Goal: Task Accomplishment & Management: Use online tool/utility

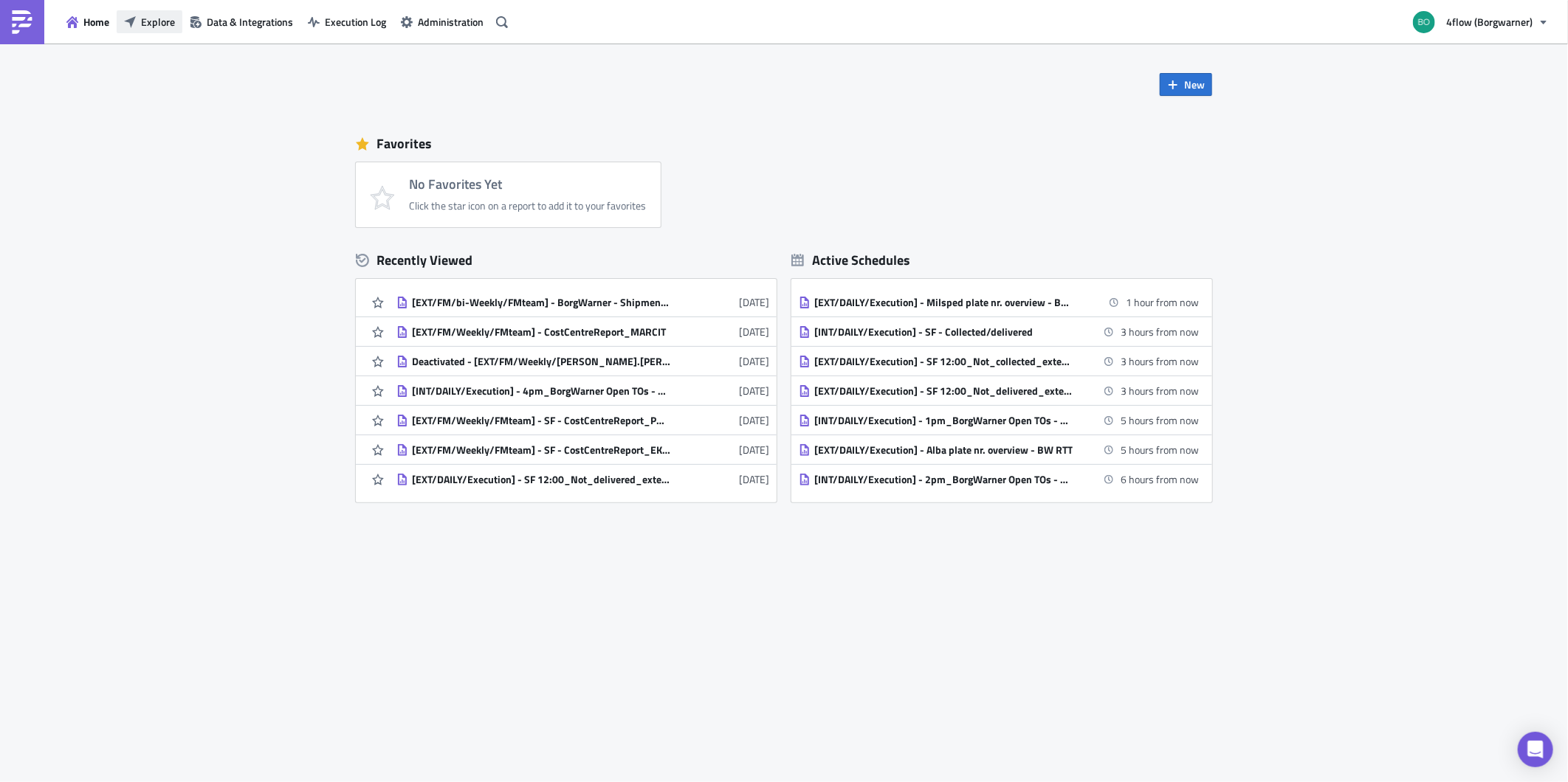
click at [162, 24] on span "Explore" at bounding box center [158, 22] width 34 height 16
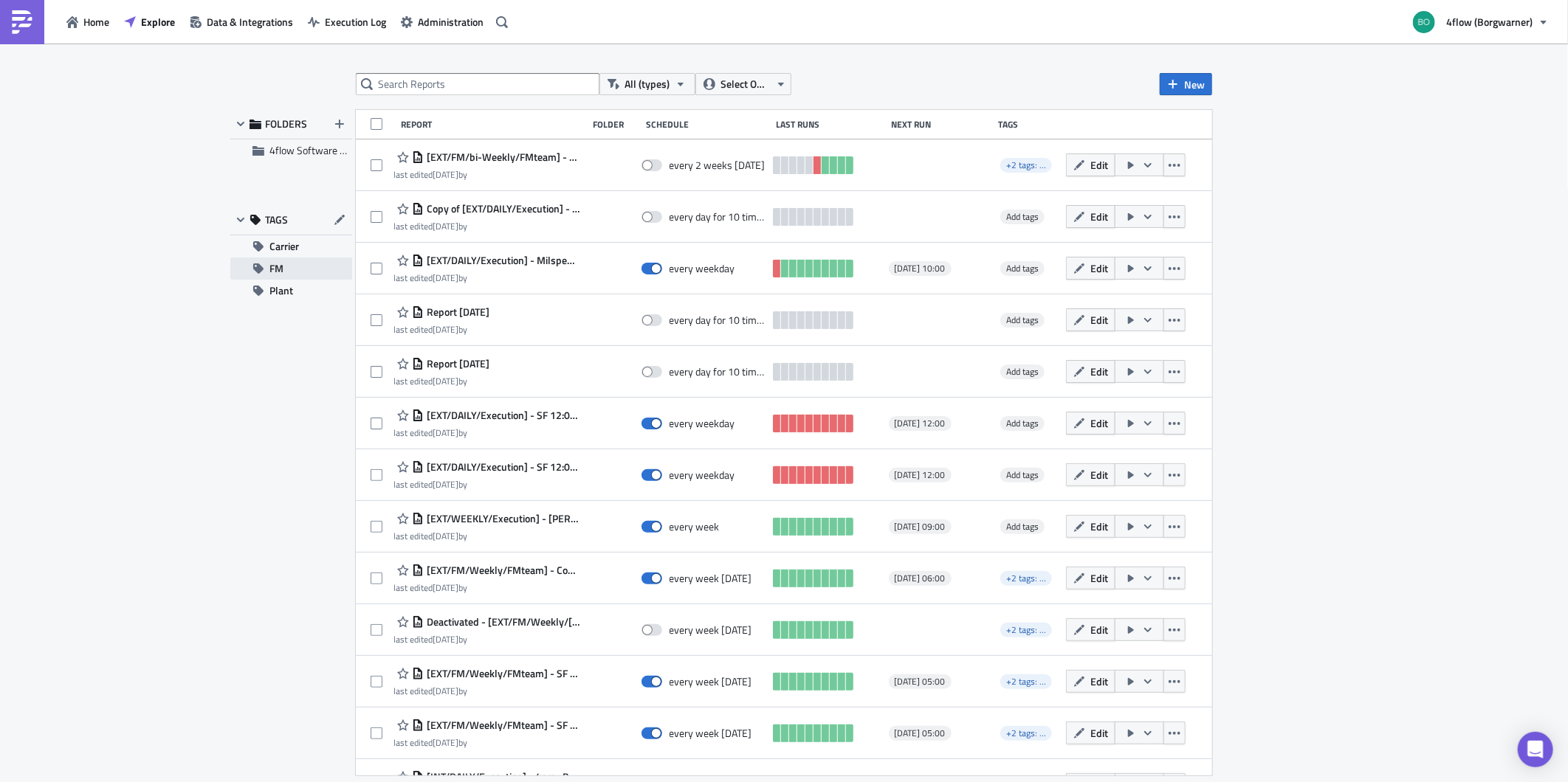
click at [267, 259] on button "FM" at bounding box center [291, 268] width 122 height 22
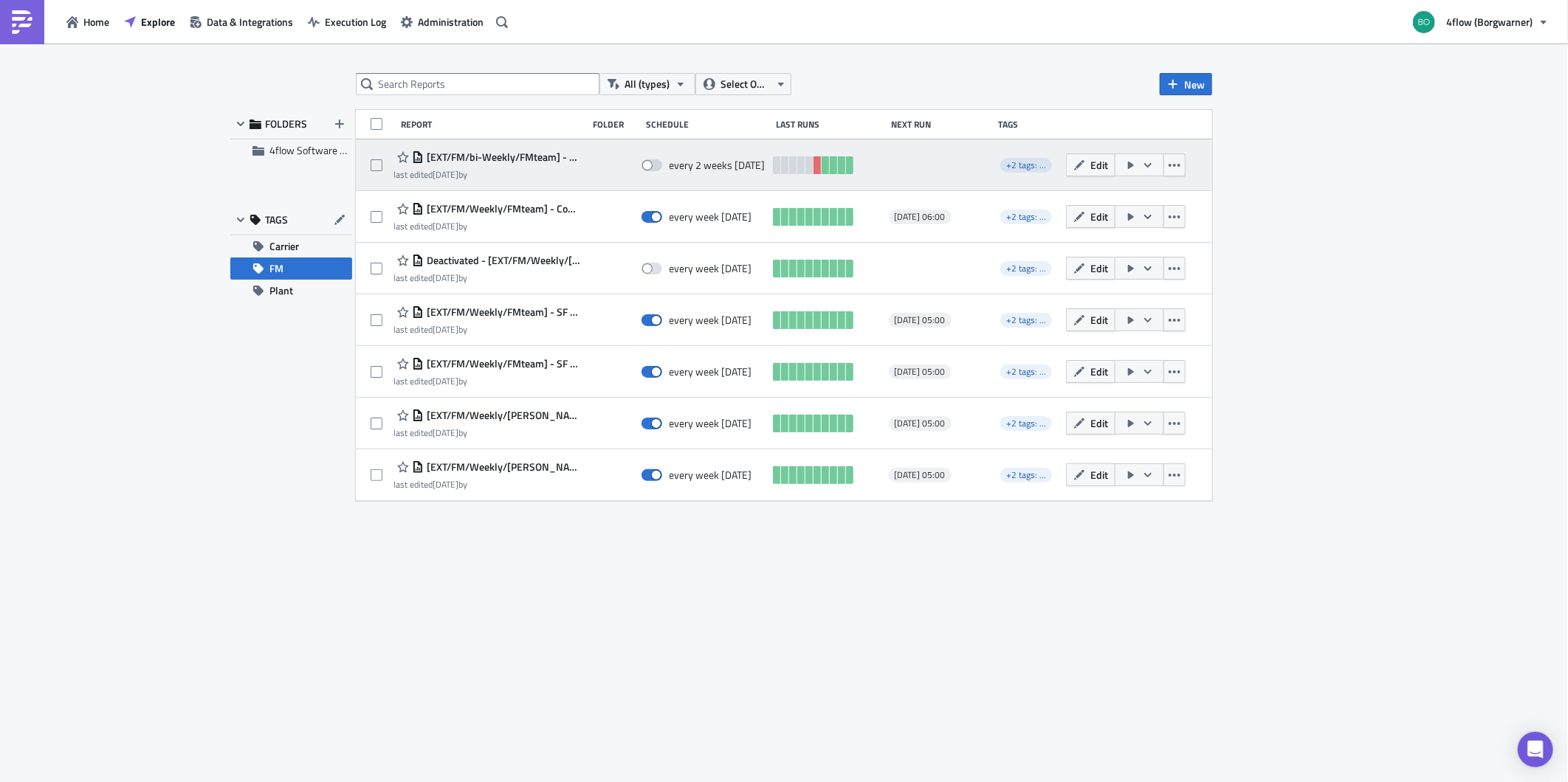
click at [522, 156] on span "[EXT/FM/bi-Weekly/FMteam] - BorgWarner - Shipments with no billing run" at bounding box center [502, 157] width 156 height 14
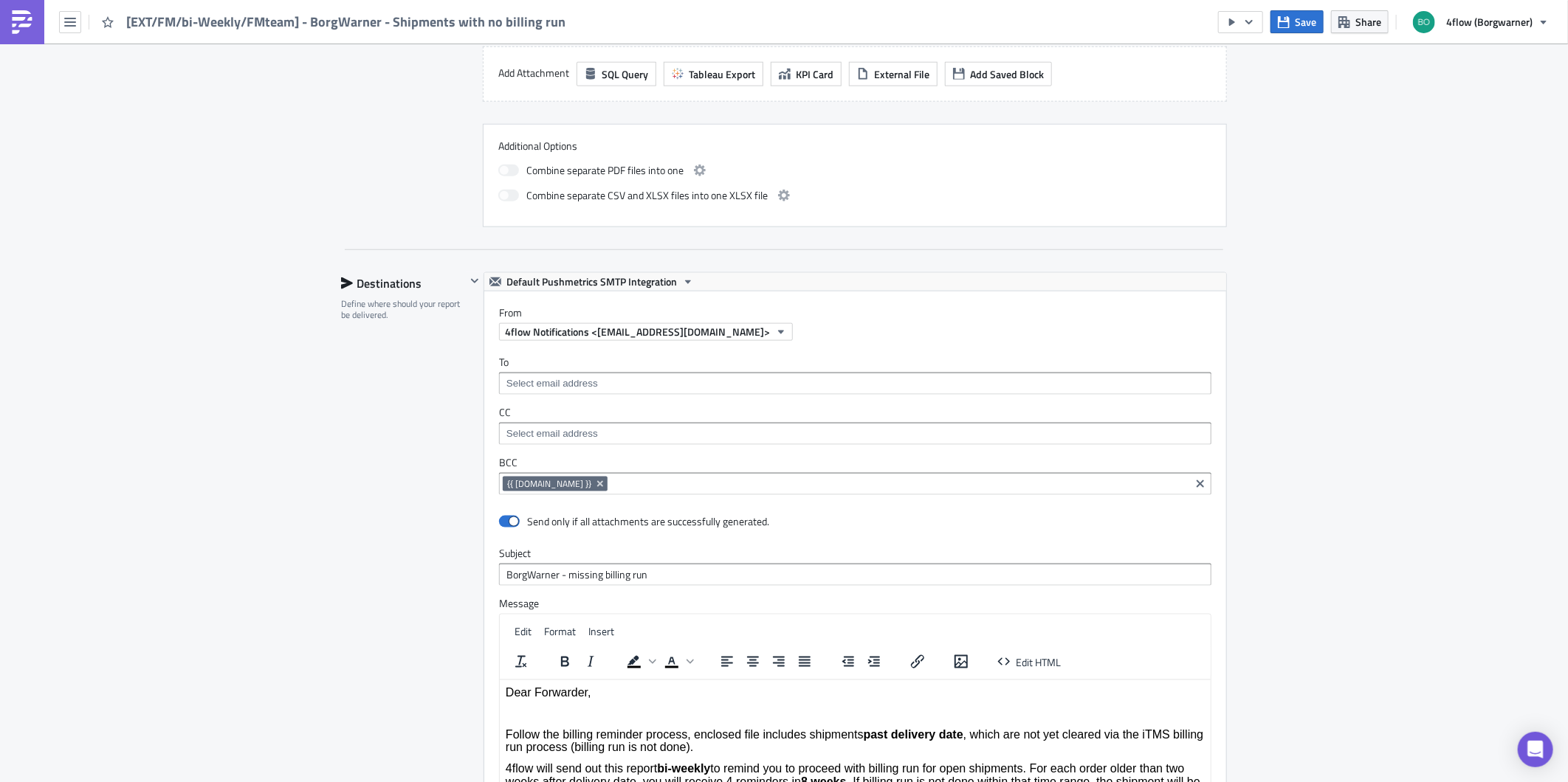
scroll to position [1147, 0]
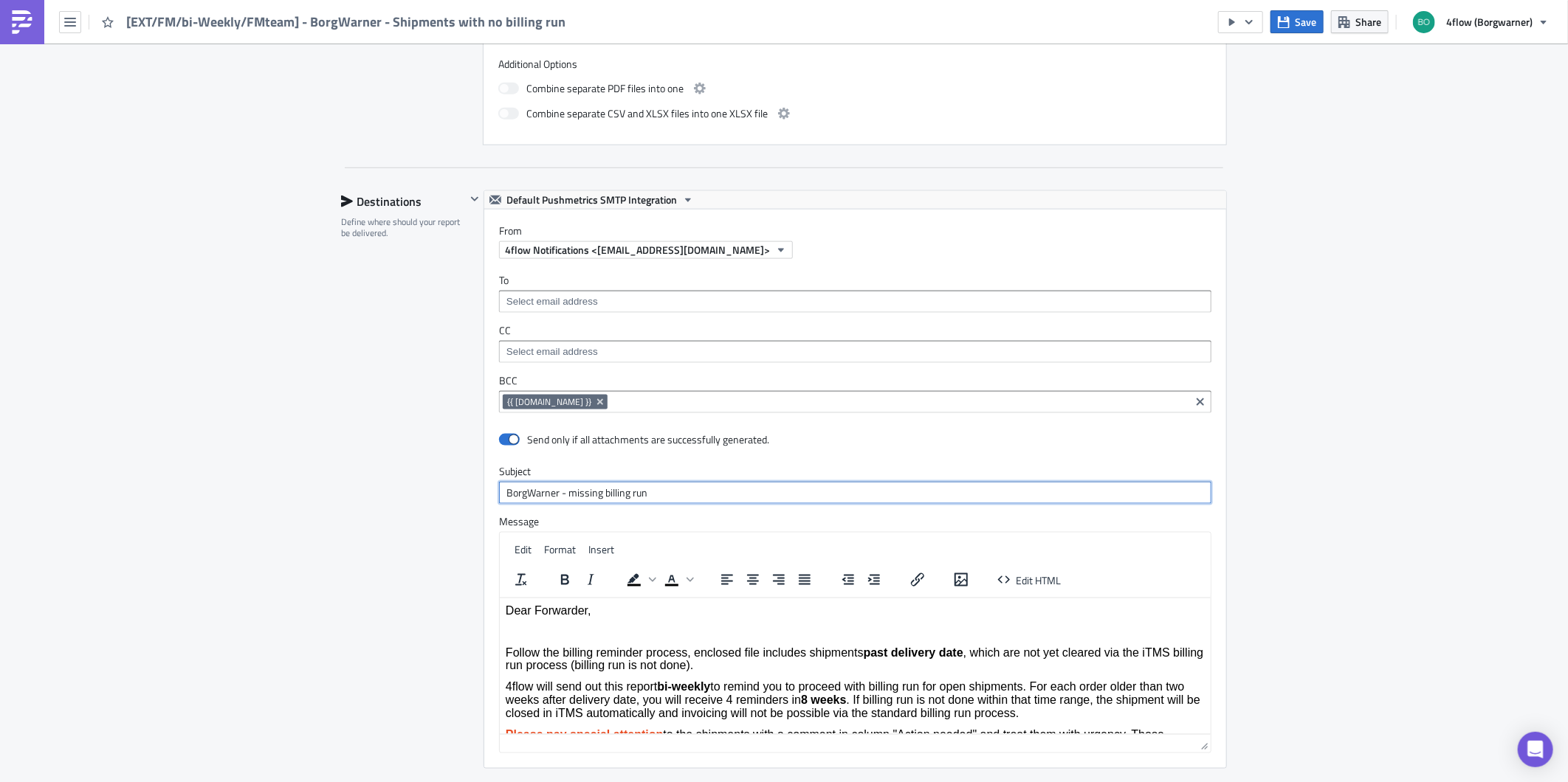
click at [655, 494] on input "BorgWarner - missing billing run" at bounding box center [855, 492] width 713 height 22
drag, startPoint x: 677, startPoint y: 491, endPoint x: 423, endPoint y: 497, distance: 254.1
click at [424, 497] on div "Destinations Define where should your report be delivered. Default Pushmetrics …" at bounding box center [784, 515] width 885 height 651
paste input "[PERSON_NAME] Reminder Process – Action Required"
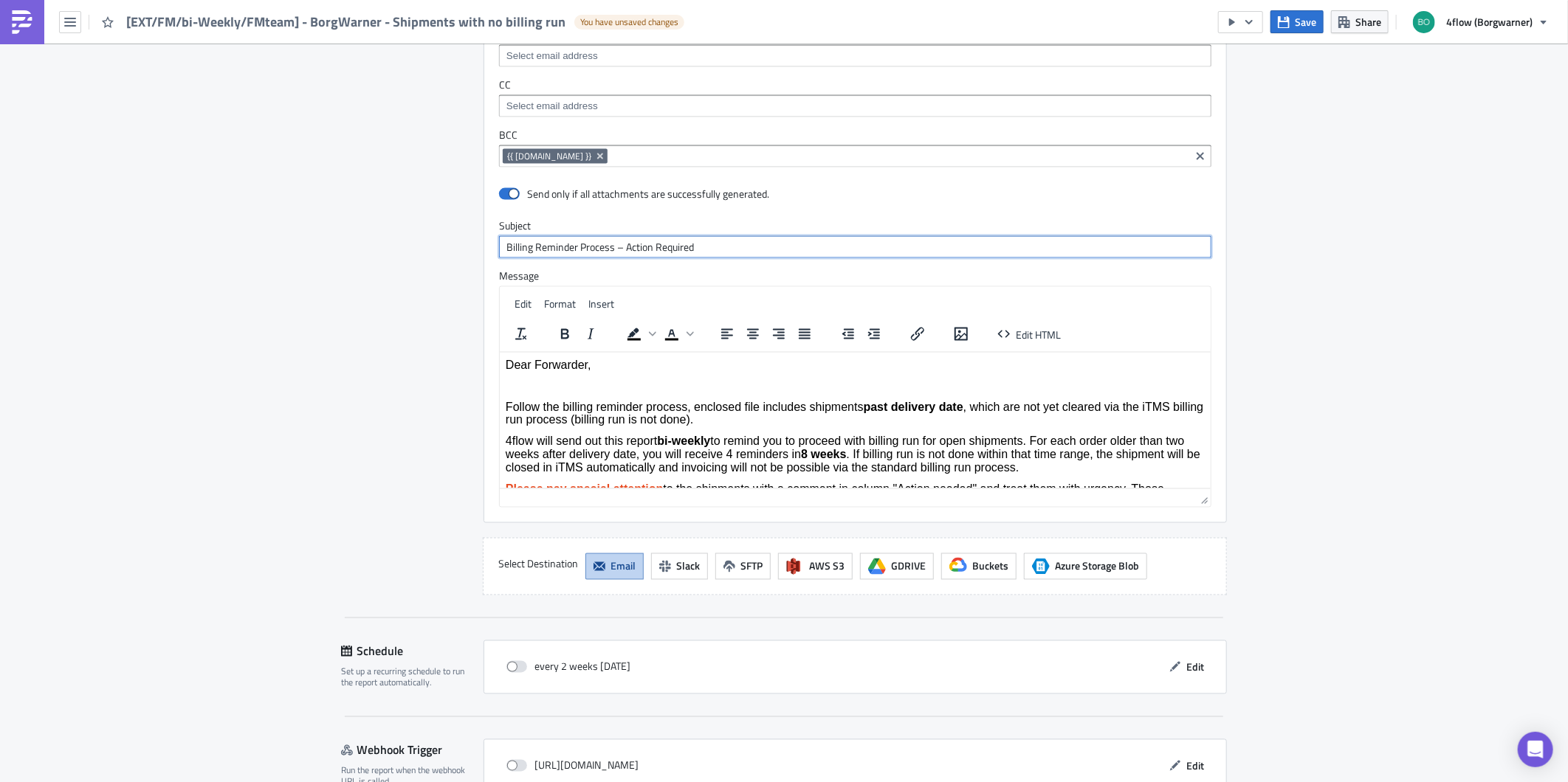
type input "Billing Reminder Process – Action Required"
drag, startPoint x: 525, startPoint y: 389, endPoint x: 516, endPoint y: 376, distance: 15.8
click at [525, 389] on p "Rich Text Area. Press ALT-0 for help." at bounding box center [855, 386] width 699 height 14
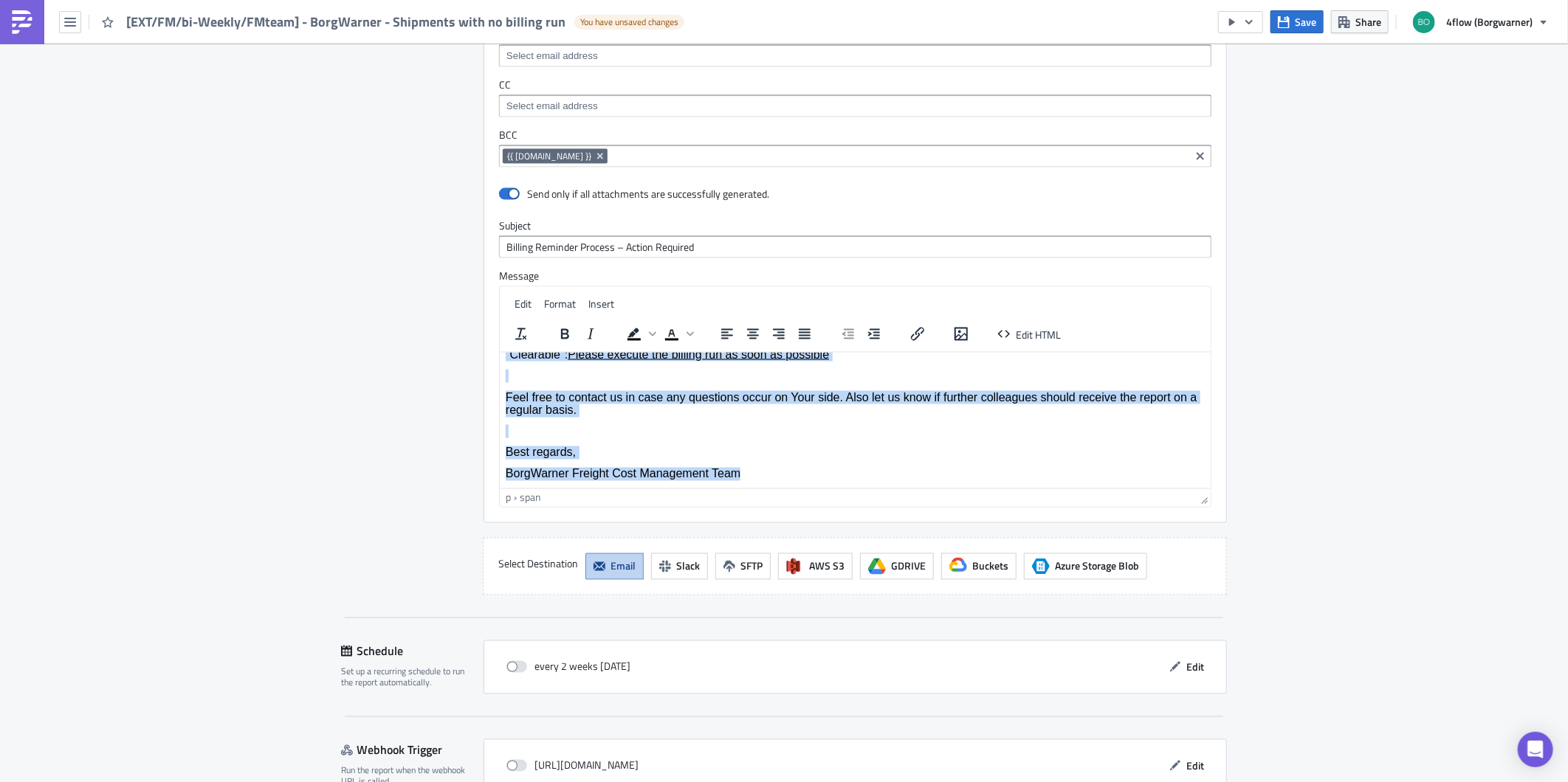
drag, startPoint x: 504, startPoint y: 360, endPoint x: 1551, endPoint y: 859, distance: 1159.8
click at [1058, 488] on html "Dear Forwarder, Follow the billing reminder process, enclosed file includes shi…" at bounding box center [855, 303] width 711 height 368
paste body "Rich Text Area. Press ALT-0 for help."
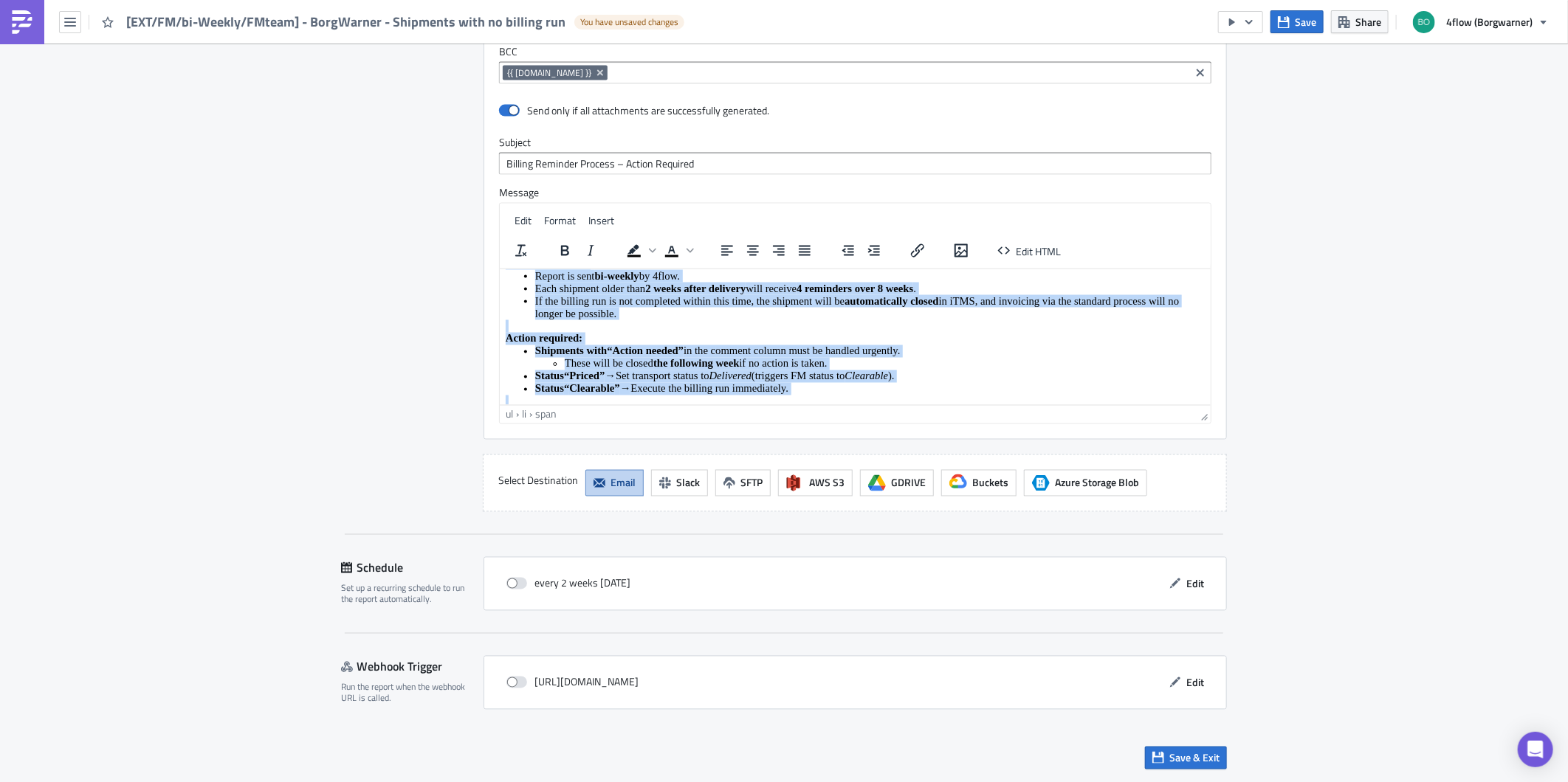
scroll to position [0, 0]
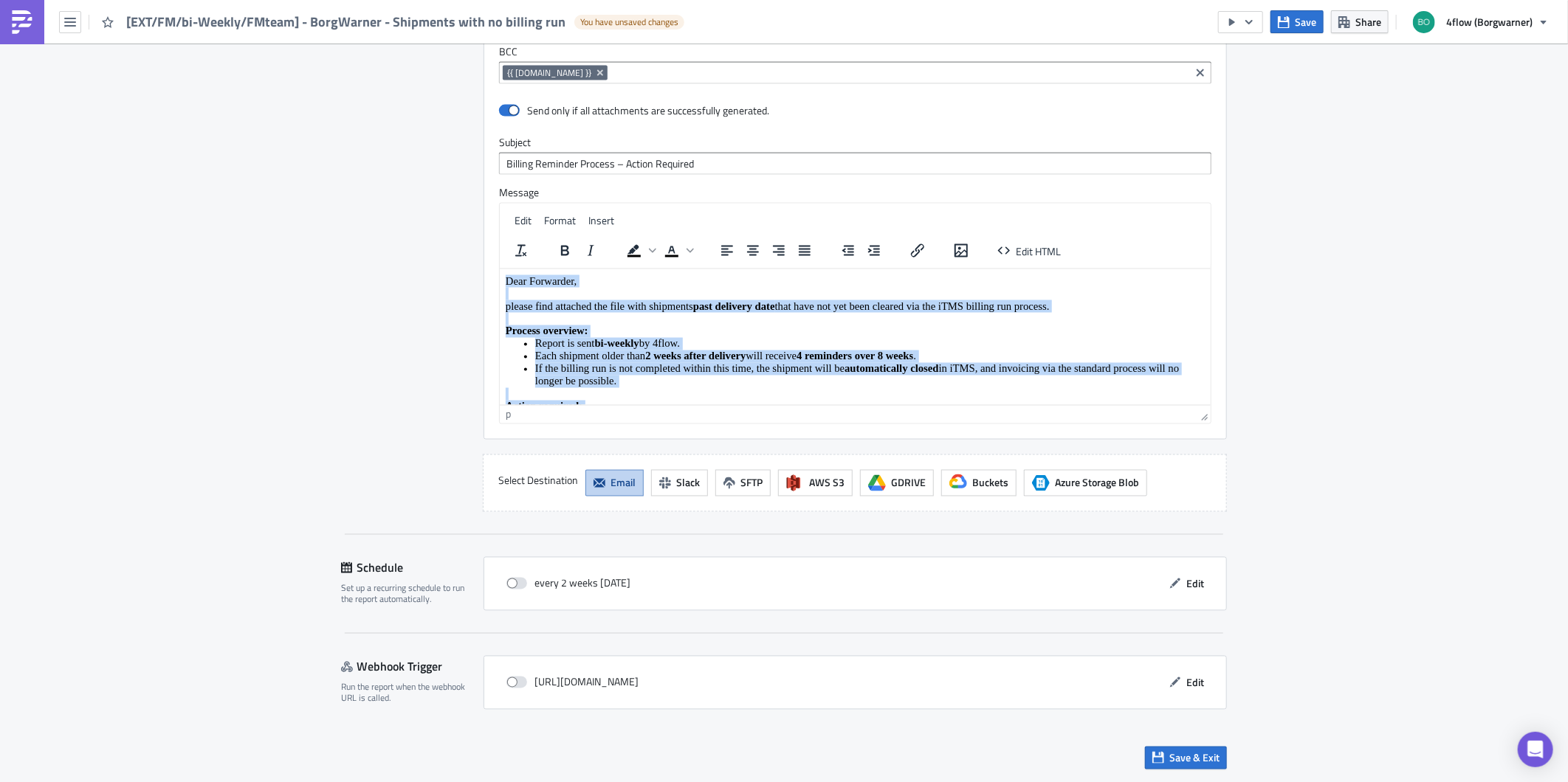
drag, startPoint x: 873, startPoint y: 390, endPoint x: 960, endPoint y: 530, distance: 164.8
click at [499, 268] on html "Dear Forwarder, please find attached the file with shipments past delivery date…" at bounding box center [855, 380] width 711 height 225
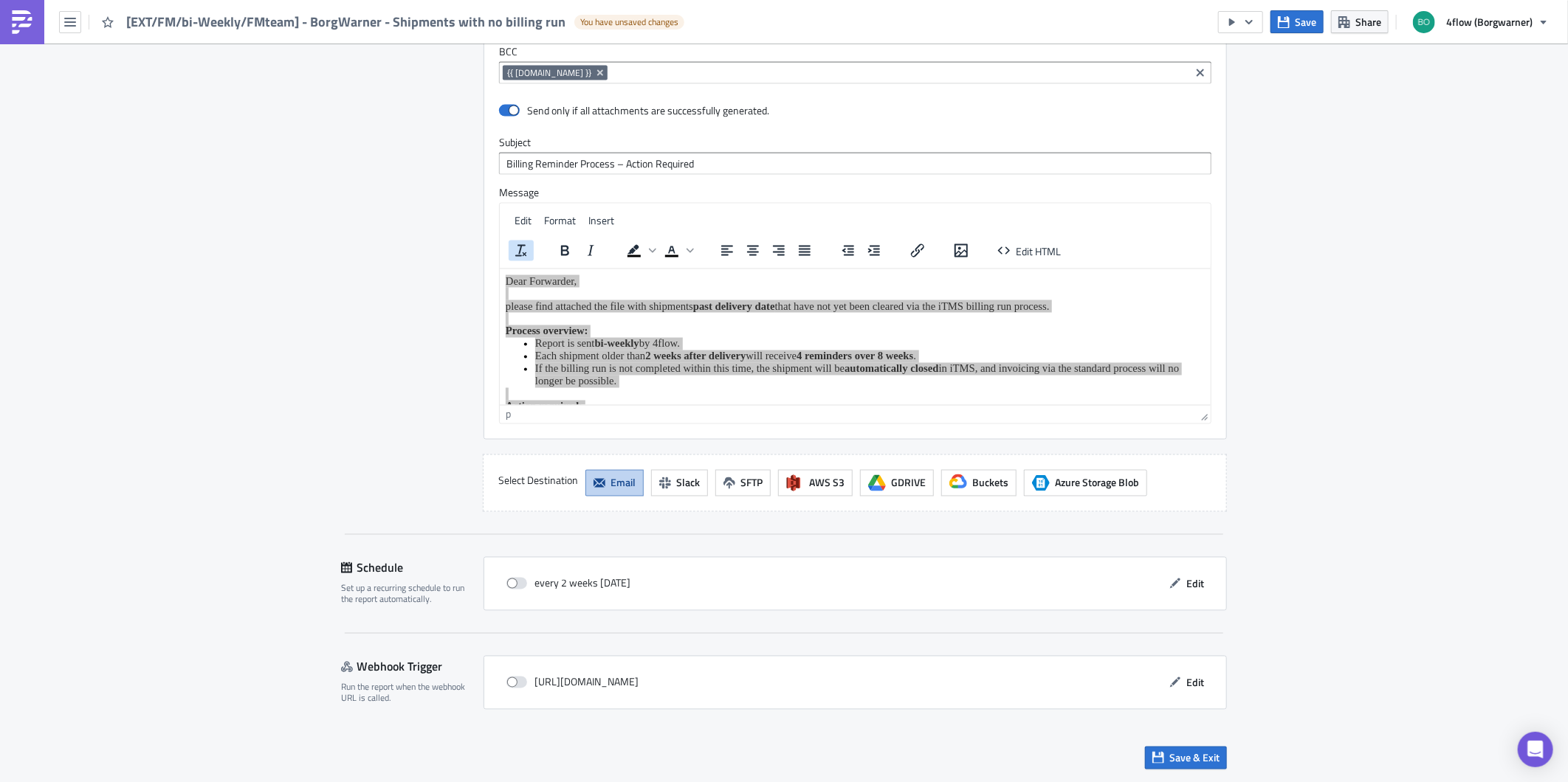
click at [522, 252] on icon "Clear formatting" at bounding box center [521, 251] width 18 height 18
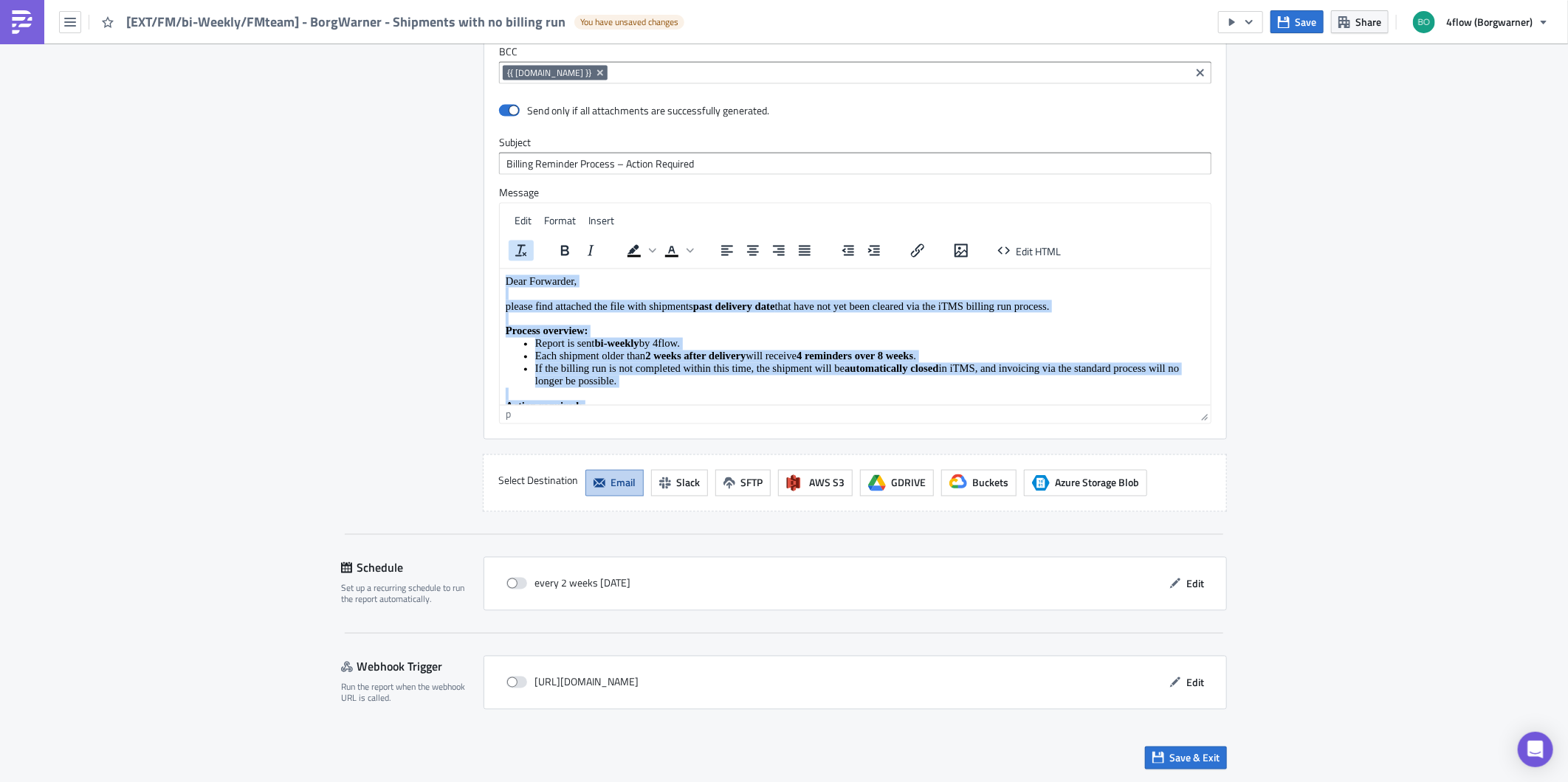
scroll to position [5, 0]
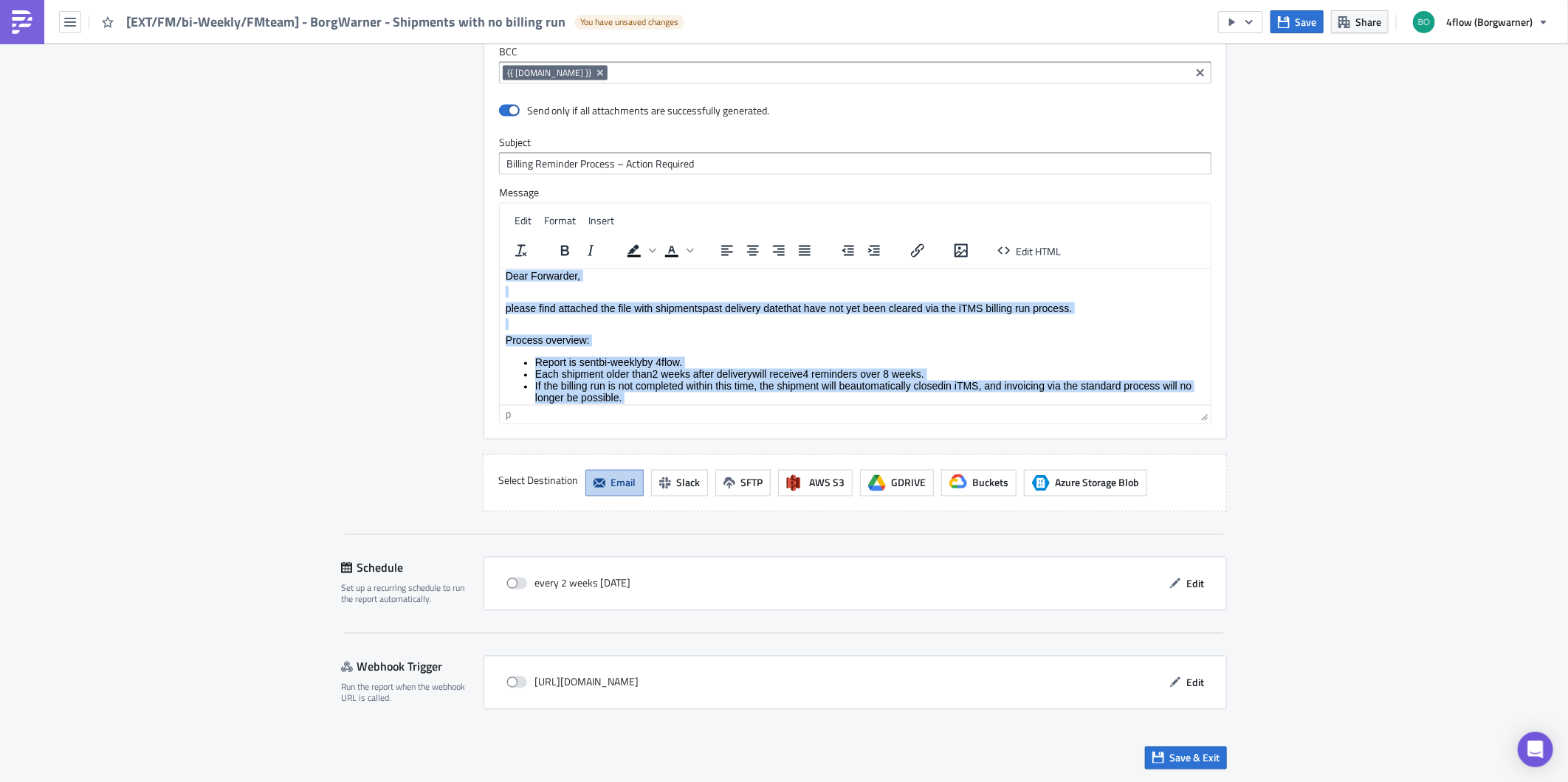
click at [580, 306] on p "please find attached the file with shipments past delivery date that have not y…" at bounding box center [855, 308] width 699 height 12
click at [636, 346] on body "Dear Forwarder, please find attached the file with shipments past delivery date…" at bounding box center [855, 403] width 699 height 268
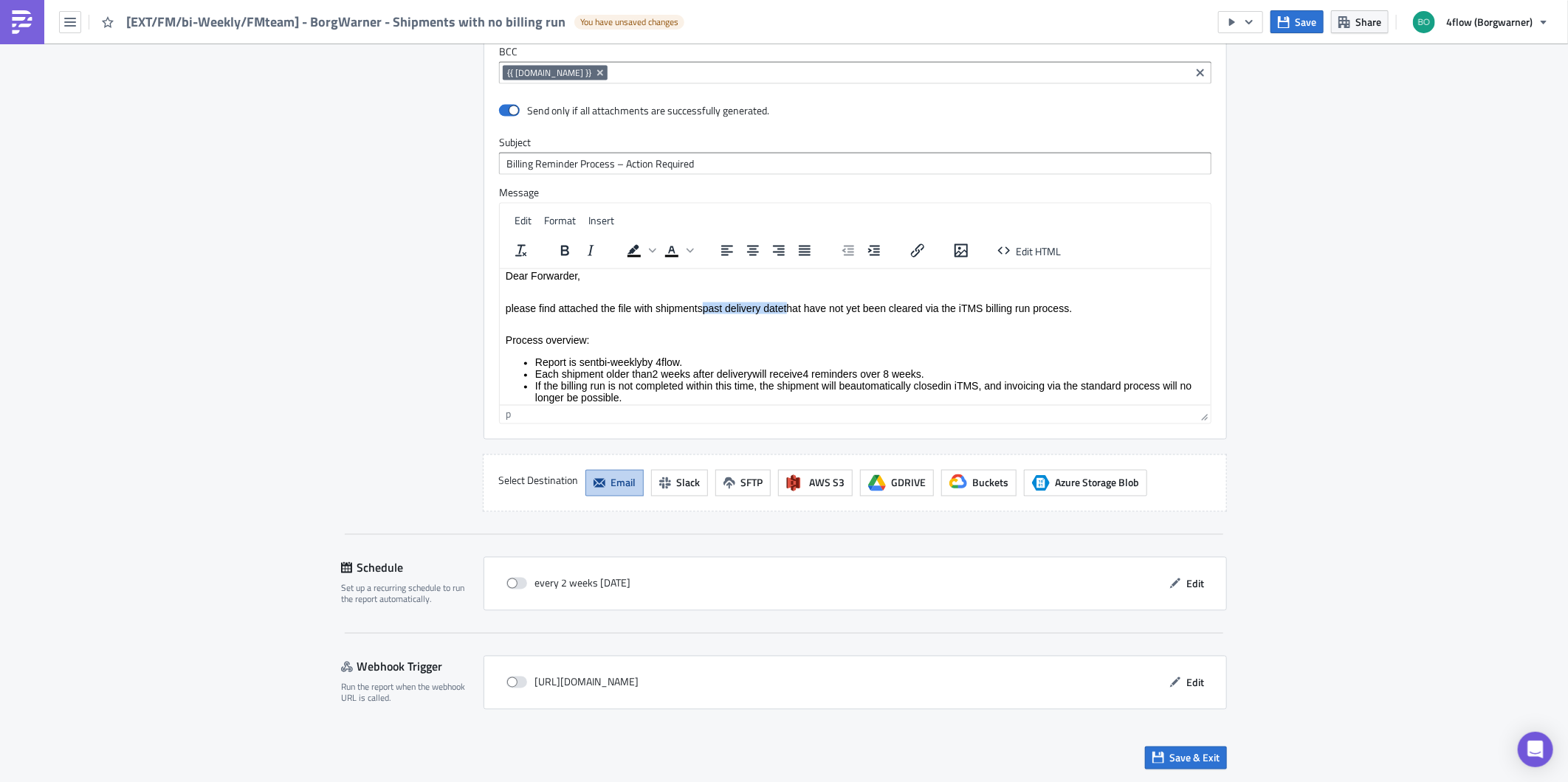
drag, startPoint x: 707, startPoint y: 307, endPoint x: 787, endPoint y: 306, distance: 80.0
click at [787, 306] on p "please find attached the file with shipments past delivery date that have not y…" at bounding box center [855, 308] width 699 height 12
click at [563, 252] on icon "Bold" at bounding box center [565, 251] width 18 height 18
drag, startPoint x: 505, startPoint y: 337, endPoint x: 590, endPoint y: 337, distance: 85.0
click at [590, 337] on p "Process overview:" at bounding box center [855, 340] width 699 height 12
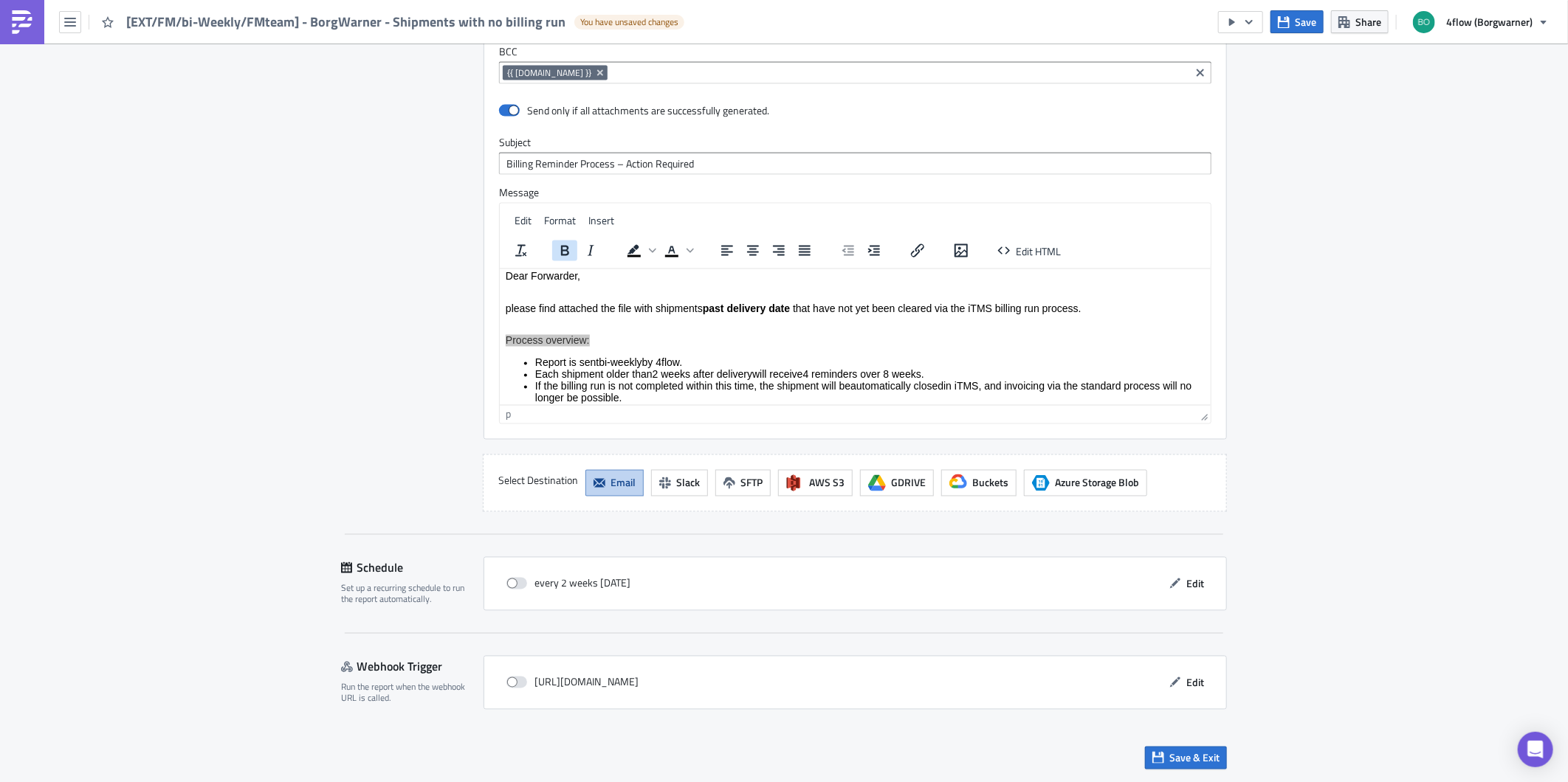
click at [565, 253] on icon "Bold" at bounding box center [565, 251] width 18 height 18
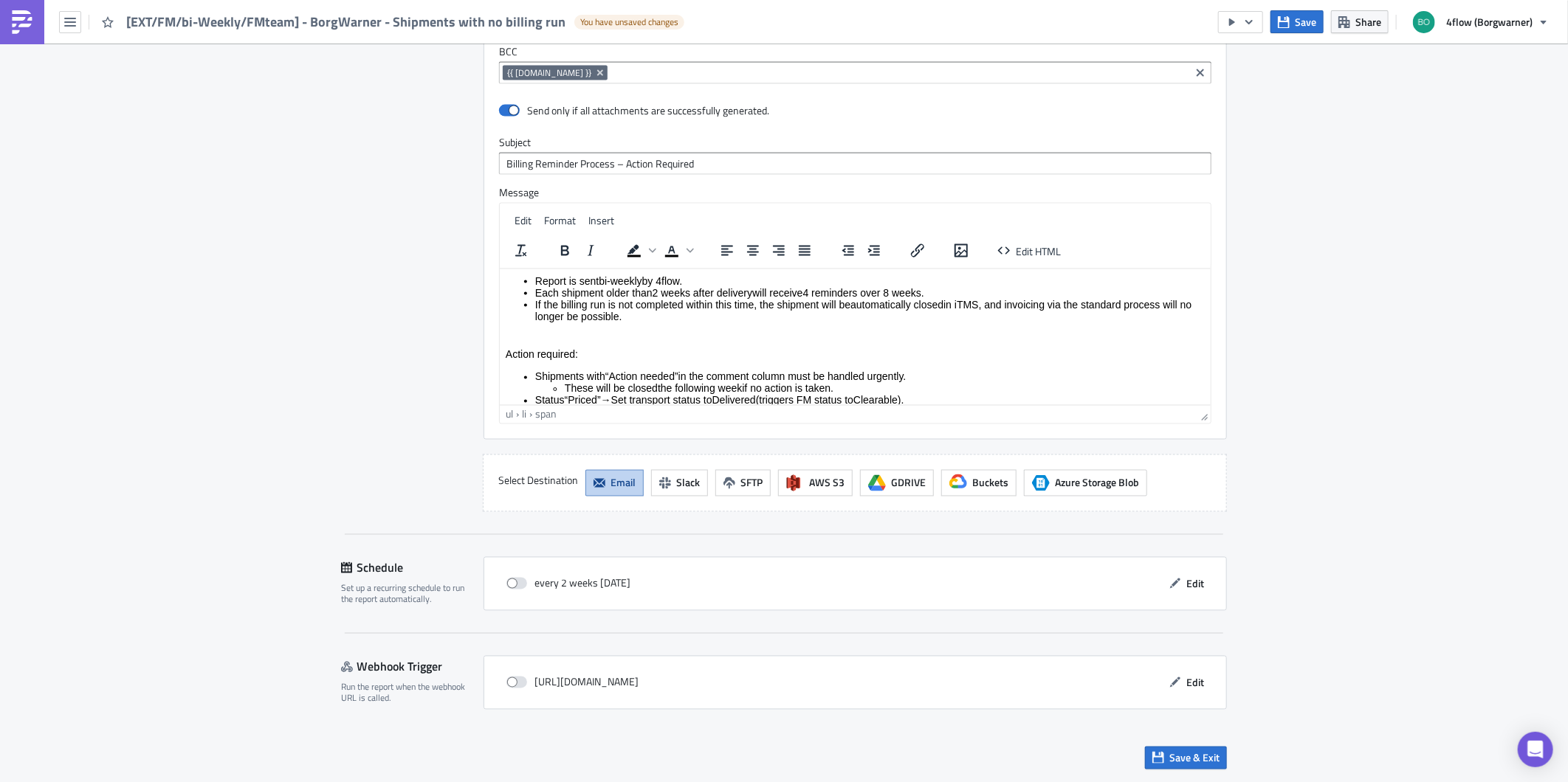
scroll to position [0, 0]
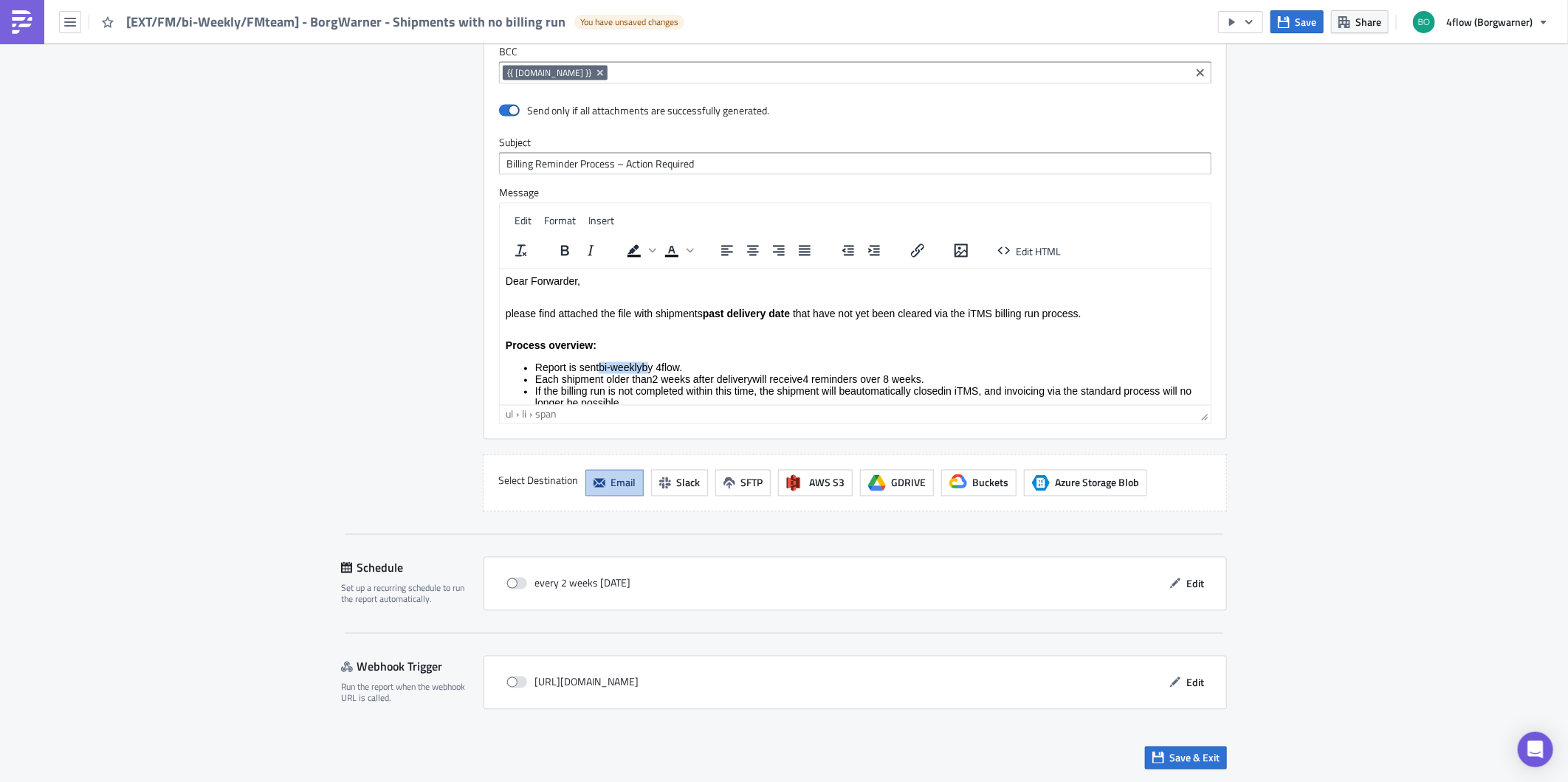
drag, startPoint x: 599, startPoint y: 277, endPoint x: 645, endPoint y: 368, distance: 102.0
click at [645, 368] on li "Report is sent bi-weekly by 4flow." at bounding box center [869, 367] width 670 height 12
click at [558, 253] on icon "Bold" at bounding box center [565, 251] width 18 height 18
drag, startPoint x: 653, startPoint y: 378, endPoint x: 753, endPoint y: 377, distance: 100.0
click at [752, 377] on span "2 weeks after delivery" at bounding box center [701, 379] width 100 height 12
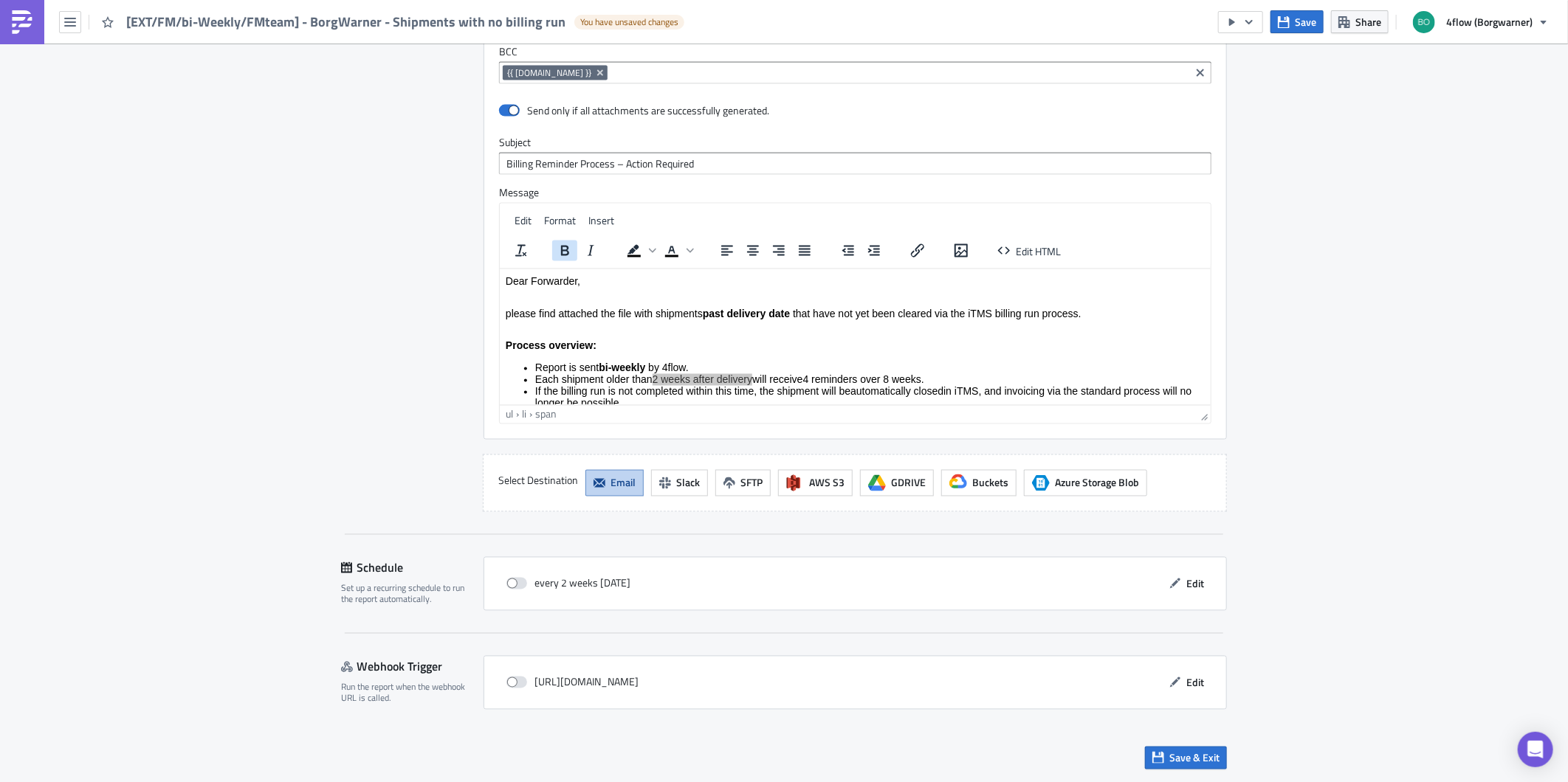
click at [561, 252] on icon "Bold" at bounding box center [565, 251] width 18 height 18
click at [820, 375] on span "4 reminders over 8 weeks" at bounding box center [867, 379] width 118 height 12
drag, startPoint x: 818, startPoint y: 373, endPoint x: 934, endPoint y: 376, distance: 116.0
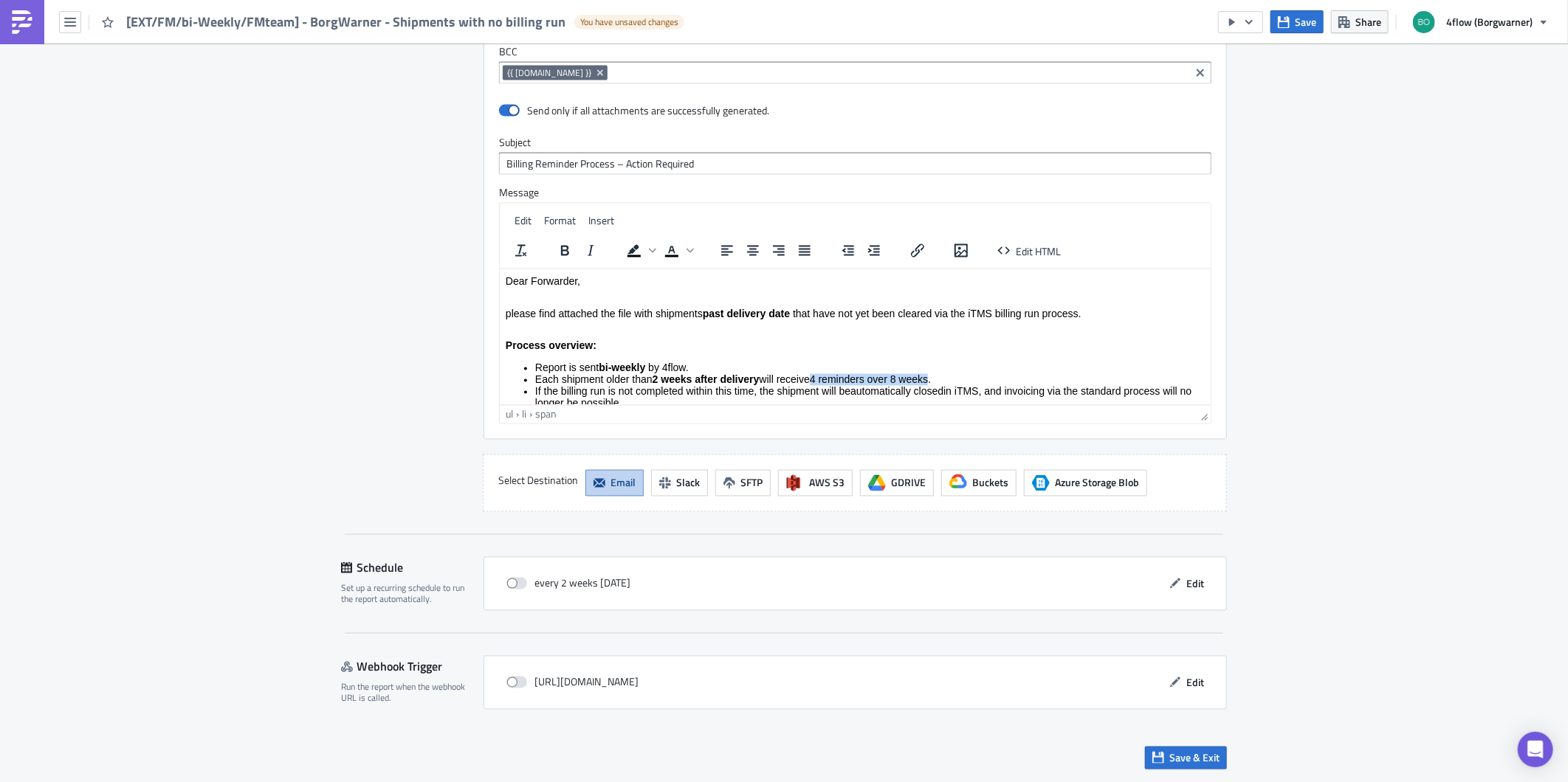
click at [927, 376] on span "4 reminders over 8 weeks" at bounding box center [867, 379] width 118 height 12
click at [563, 251] on icon "Bold" at bounding box center [565, 251] width 18 height 18
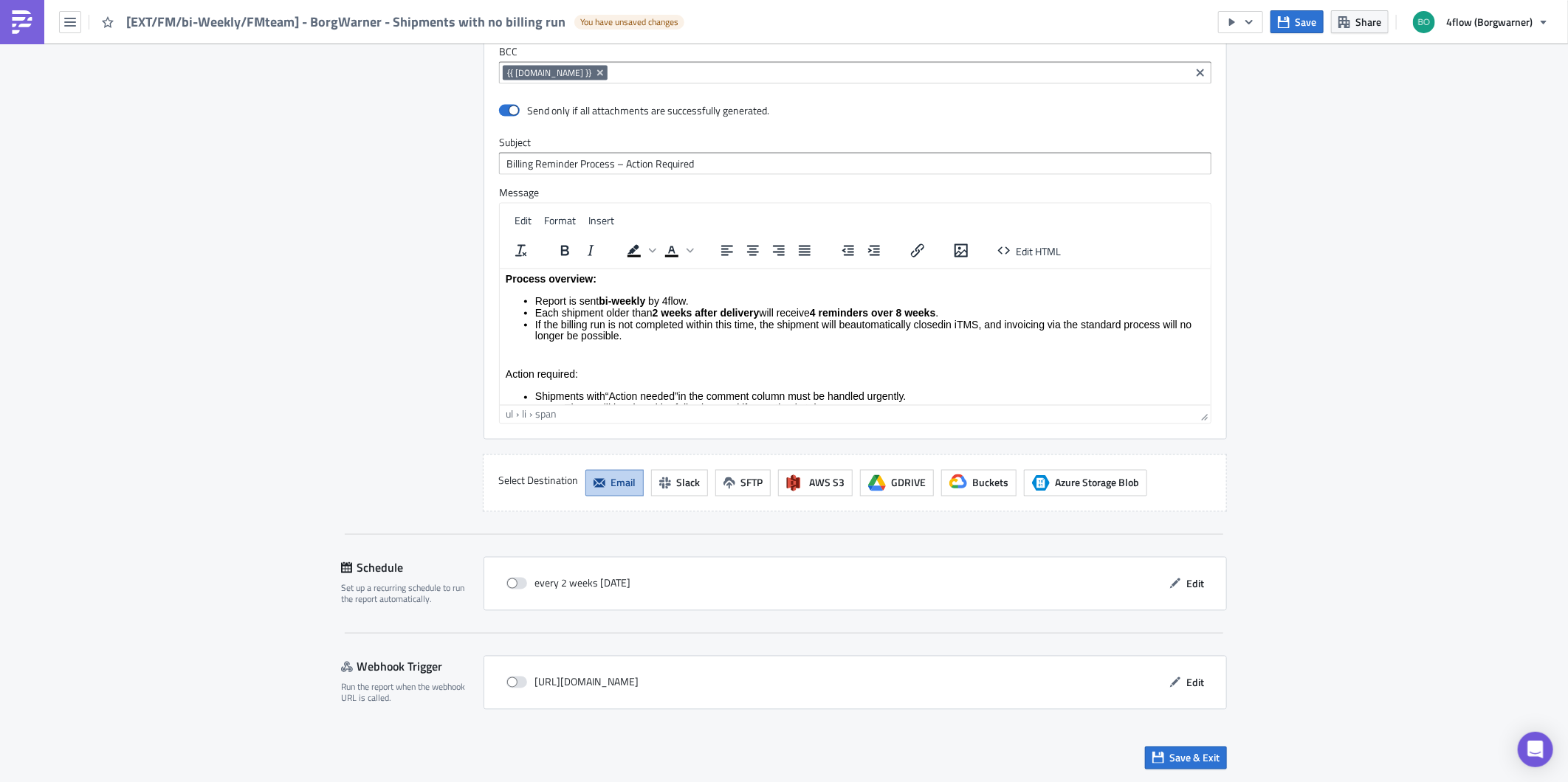
scroll to position [76, 0]
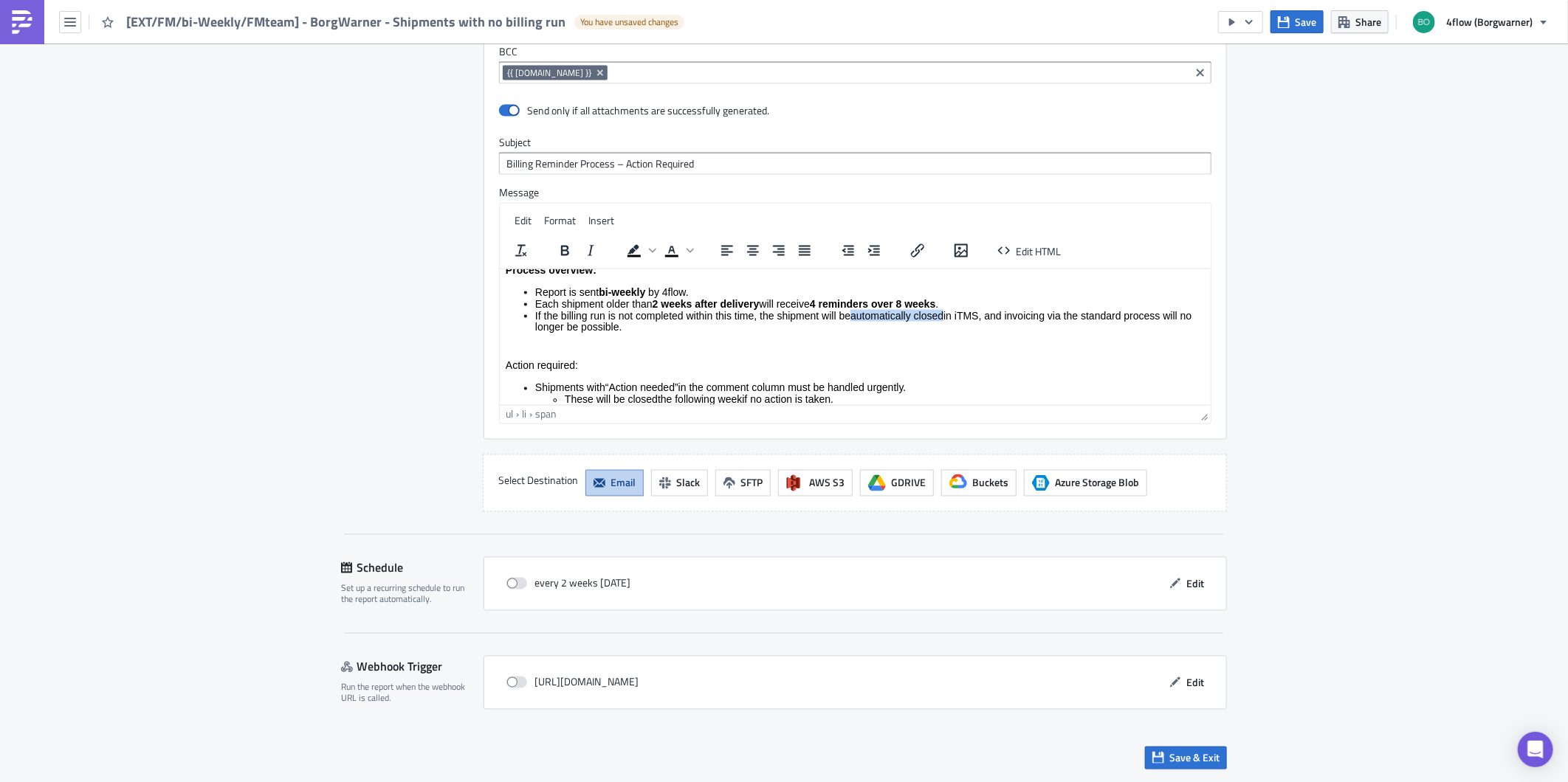
drag, startPoint x: 852, startPoint y: 388, endPoint x: 944, endPoint y: 312, distance: 119.3
click at [943, 312] on span "automatically closed" at bounding box center [896, 315] width 93 height 12
click at [555, 251] on icon "Bold" at bounding box center [565, 251] width 18 height 18
click at [952, 335] on body "Dear Forwarder, please find attached the file with shipments past delivery date…" at bounding box center [855, 332] width 699 height 268
drag, startPoint x: 583, startPoint y: 365, endPoint x: 986, endPoint y: 631, distance: 482.9
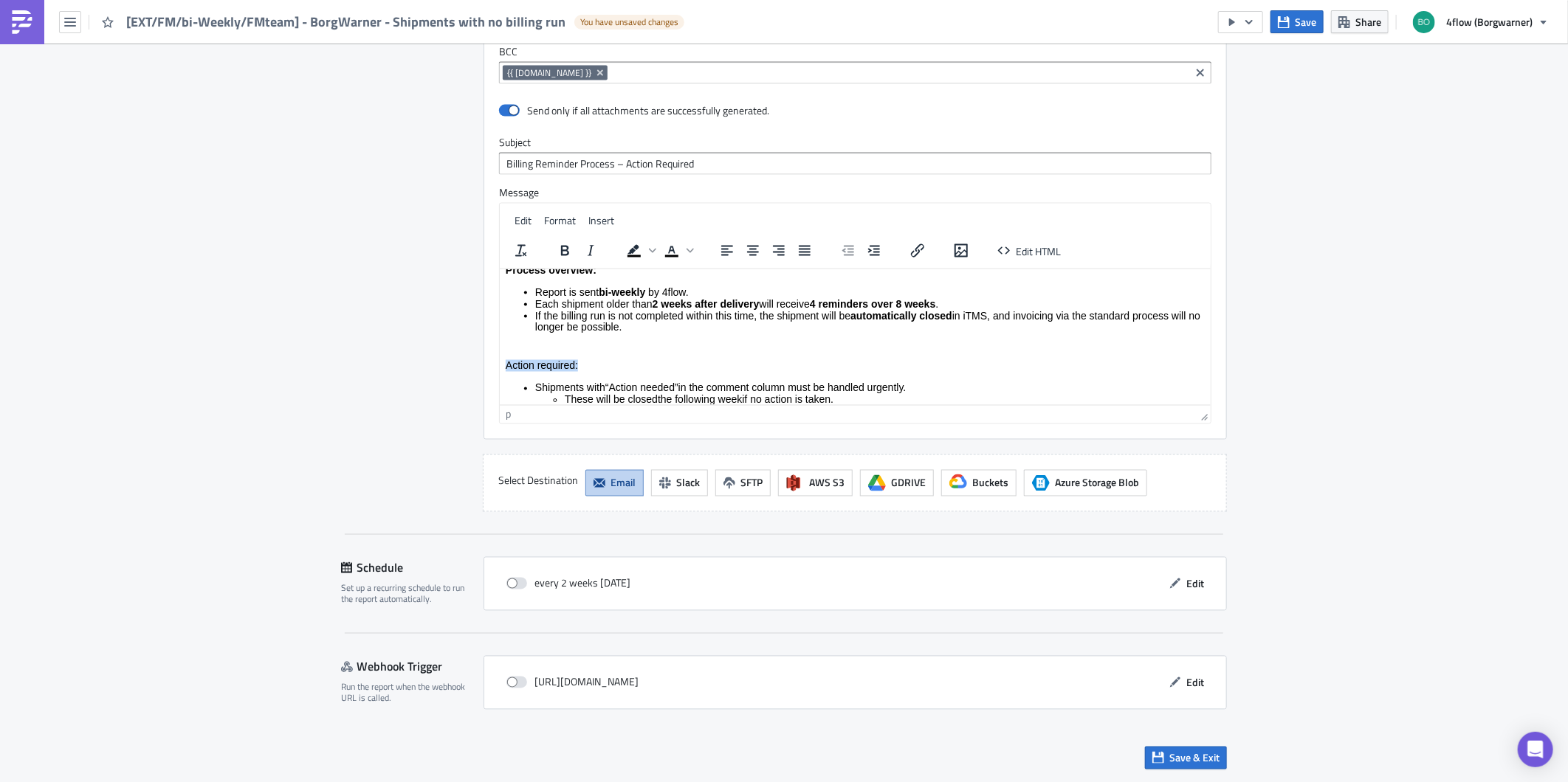
click at [499, 362] on html "Dear Forwarder, please find attached the file with shipments past delivery date…" at bounding box center [855, 332] width 711 height 280
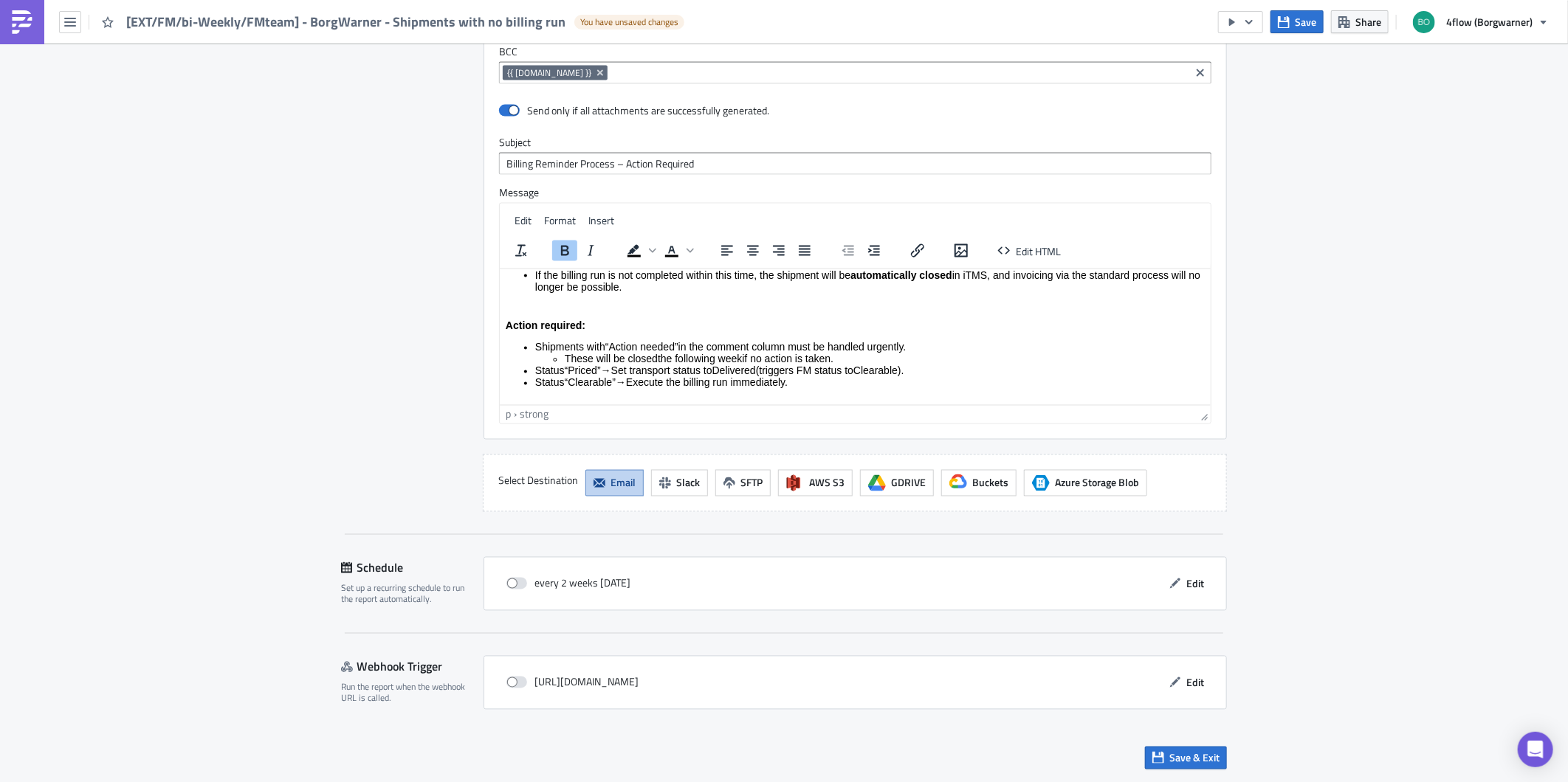
scroll to position [139, 0]
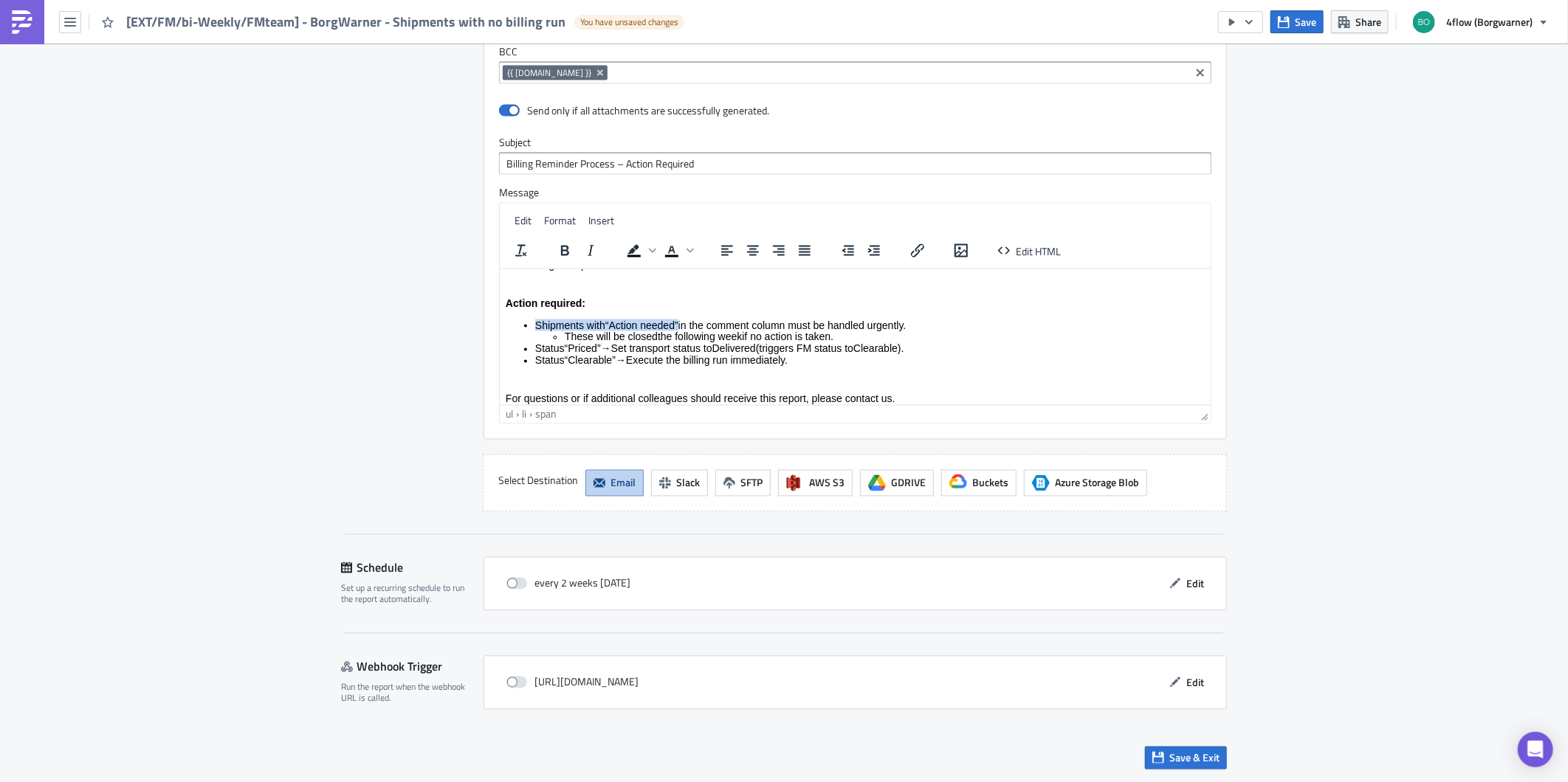
drag, startPoint x: 533, startPoint y: 320, endPoint x: 681, endPoint y: 315, distance: 148.1
click at [681, 319] on ul "Shipments with “ Action needed ” in the comment column must be handled urgently…" at bounding box center [855, 342] width 699 height 47
click at [558, 248] on icon "Bold" at bounding box center [565, 251] width 18 height 18
drag, startPoint x: 534, startPoint y: 345, endPoint x: 606, endPoint y: 339, distance: 72.2
click at [606, 343] on li "Status “ Priced ” → Set transport status to Delivered (triggers FM status to Cl…" at bounding box center [869, 349] width 670 height 12
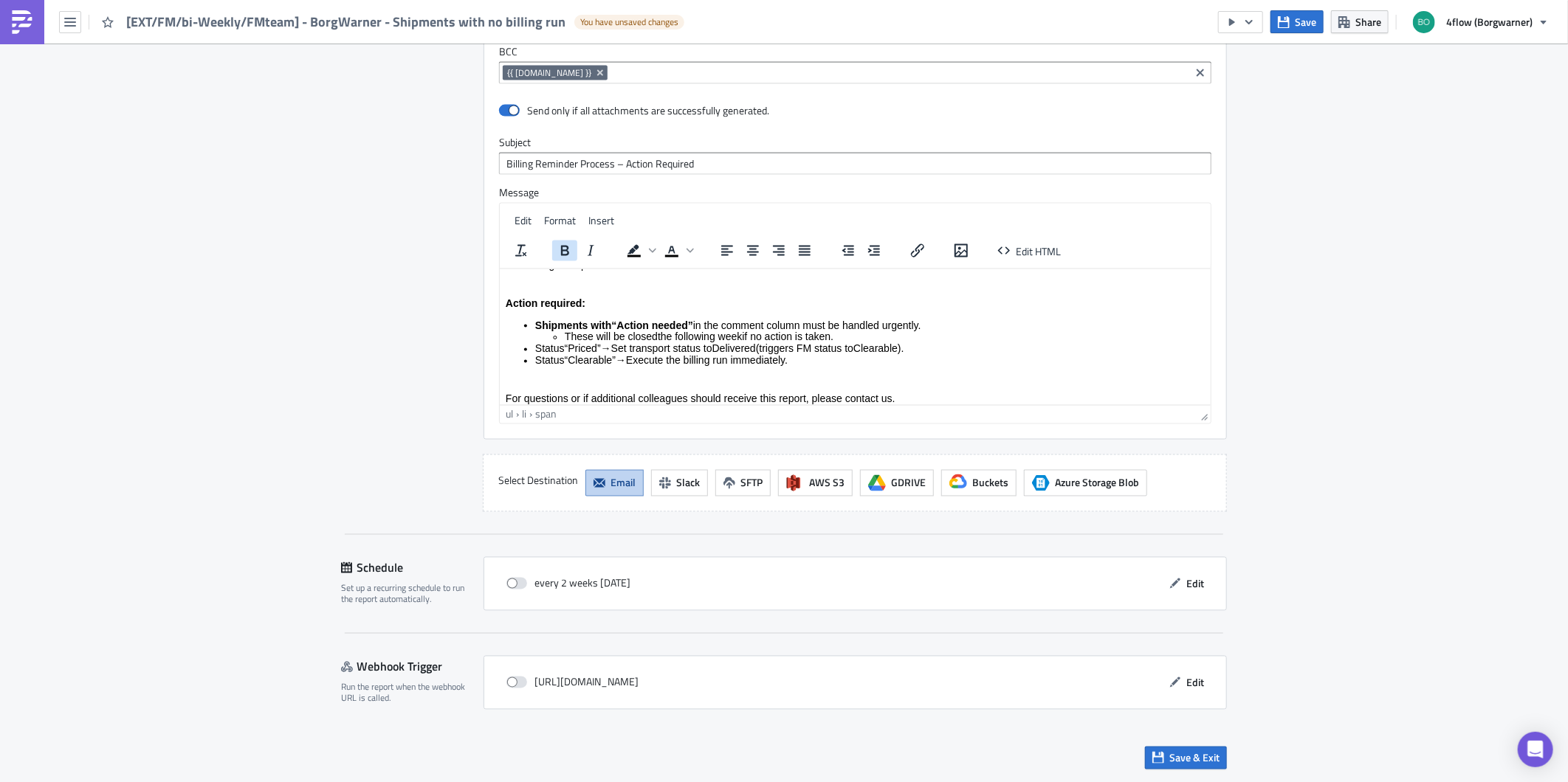
click at [562, 255] on icon "Bold" at bounding box center [565, 251] width 18 height 18
drag, startPoint x: 531, startPoint y: 355, endPoint x: 615, endPoint y: 351, distance: 84.1
click at [615, 351] on ul "Shipments with “ Action needed ” in the comment column must be handled urgently…" at bounding box center [855, 342] width 699 height 47
drag, startPoint x: 616, startPoint y: 350, endPoint x: 530, endPoint y: 353, distance: 86.1
click at [530, 353] on ul "Shipments with “ Action needed ” in the comment column must be handled urgently…" at bounding box center [855, 342] width 699 height 47
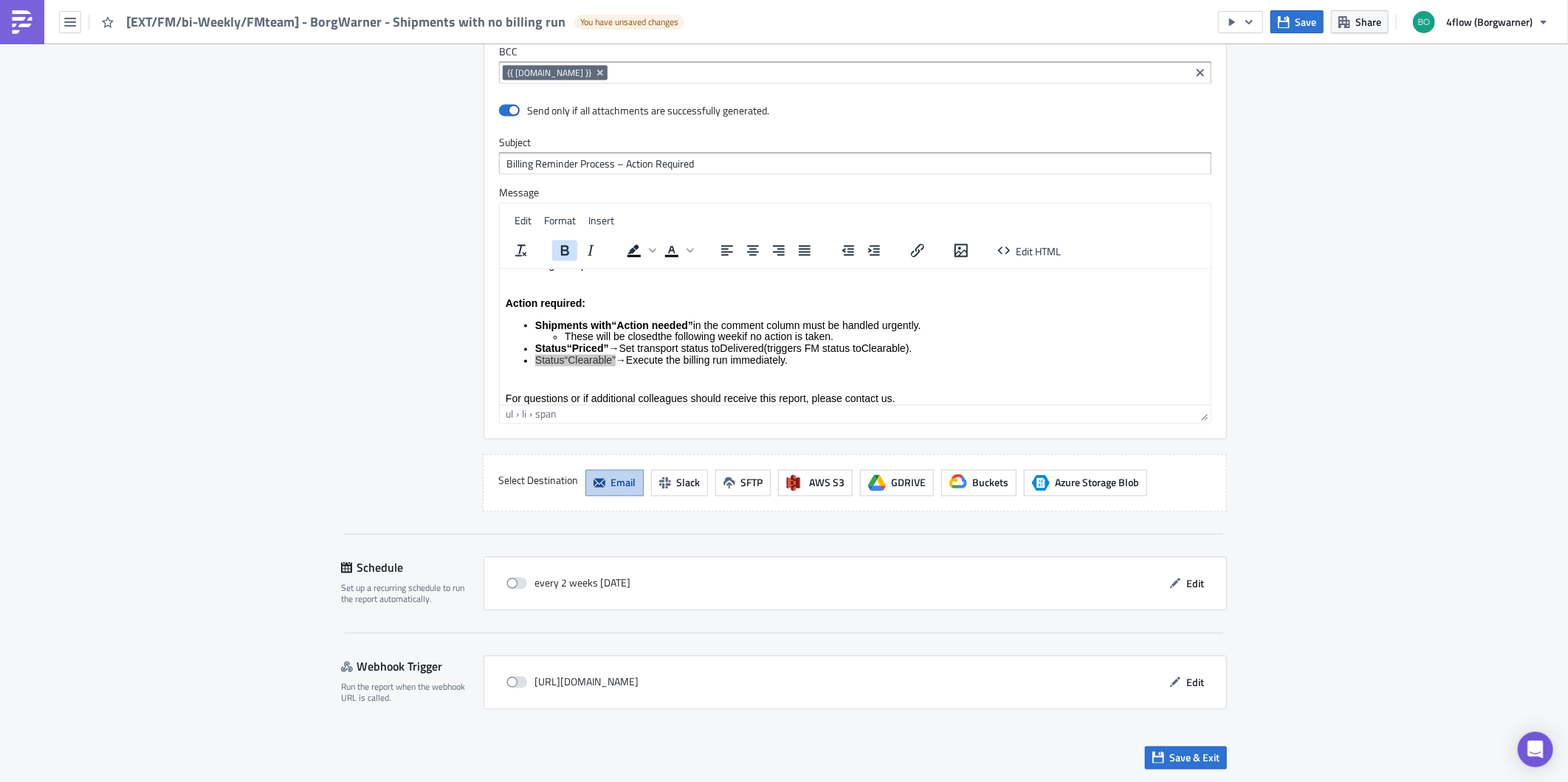
click at [563, 247] on icon "Bold" at bounding box center [565, 251] width 18 height 18
click at [659, 355] on span "Execute the billing run immediately." at bounding box center [716, 360] width 162 height 12
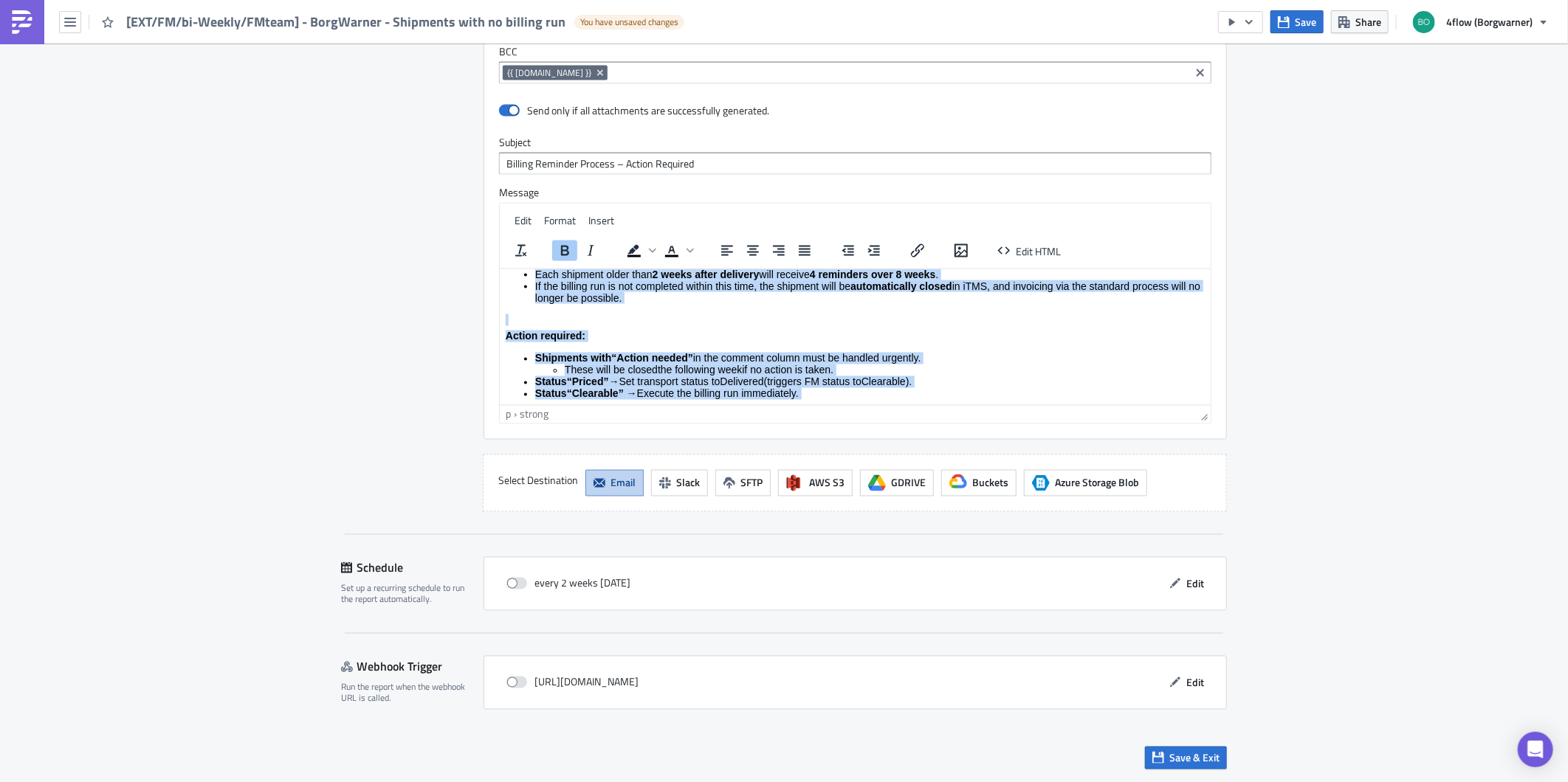
scroll to position [0, 0]
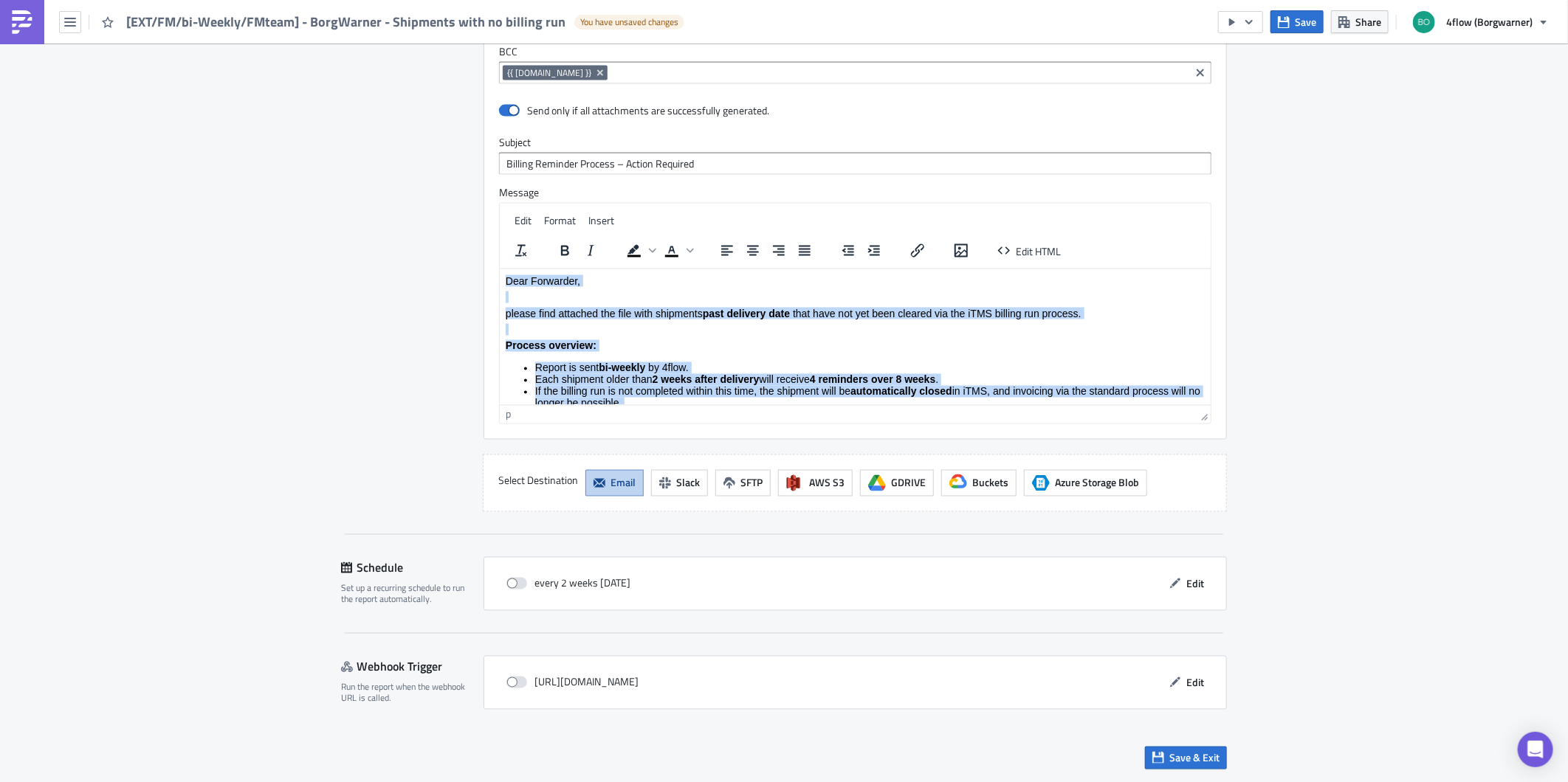
drag, startPoint x: 902, startPoint y: 391, endPoint x: 487, endPoint y: 261, distance: 434.9
click at [499, 268] on html "Dear Forwarder, please find attached the file with shipments past delivery date…" at bounding box center [855, 408] width 711 height 280
click at [698, 340] on p "Process overview:" at bounding box center [855, 346] width 699 height 12
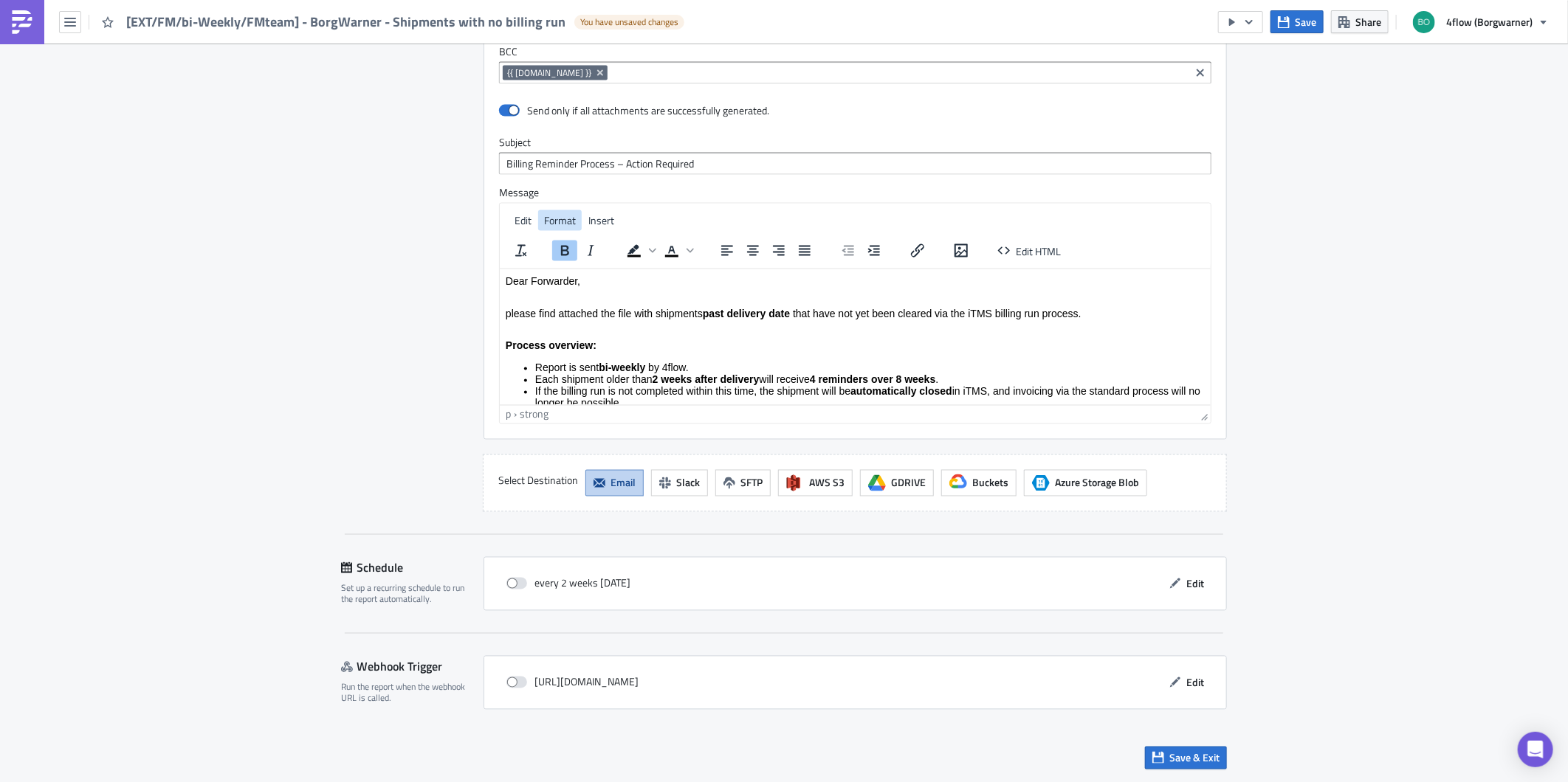
click at [548, 214] on span "Format" at bounding box center [560, 220] width 32 height 16
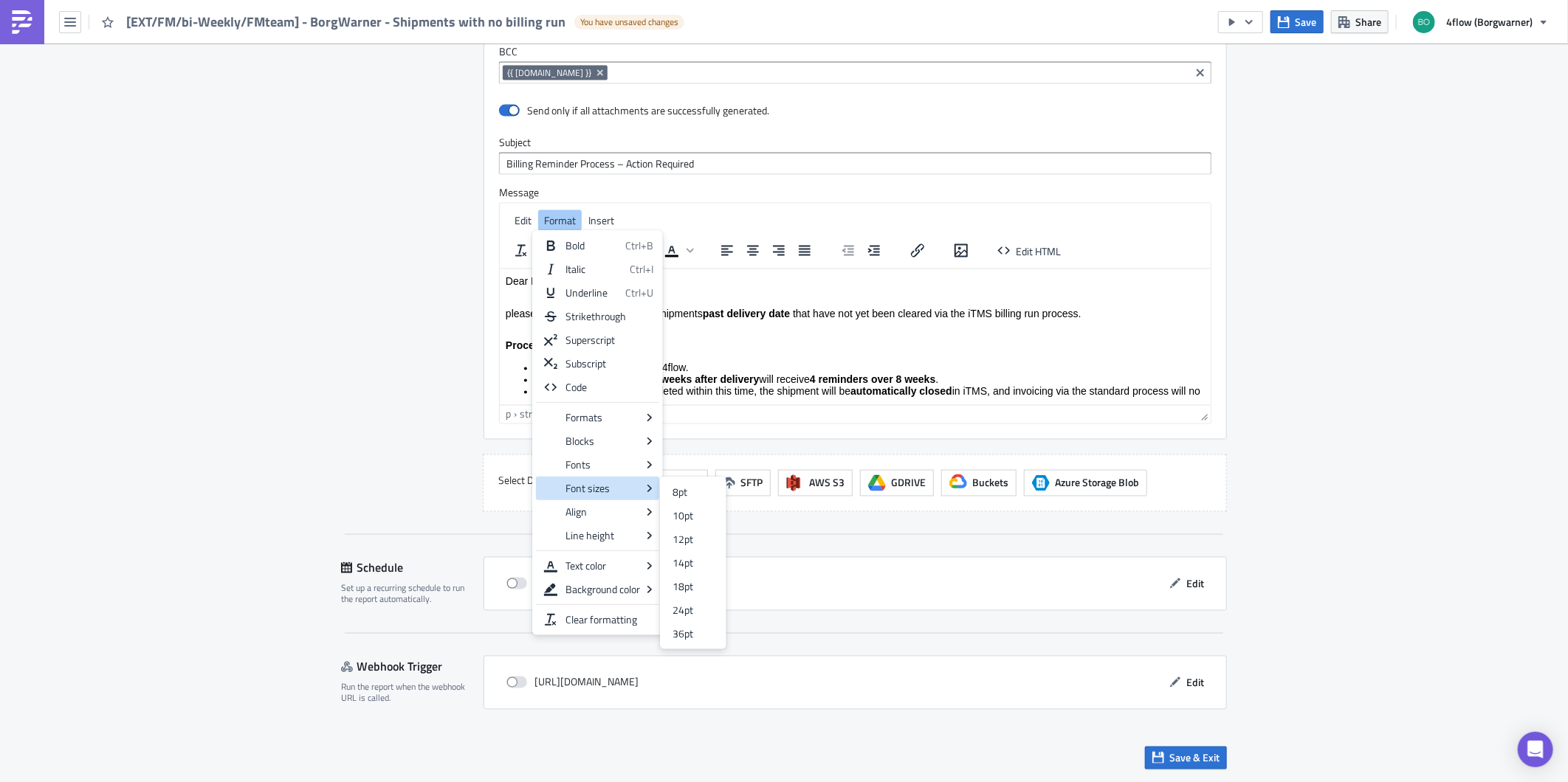
click at [697, 387] on span "If the billing run is not completed within this time, the shipment will be" at bounding box center [692, 391] width 315 height 12
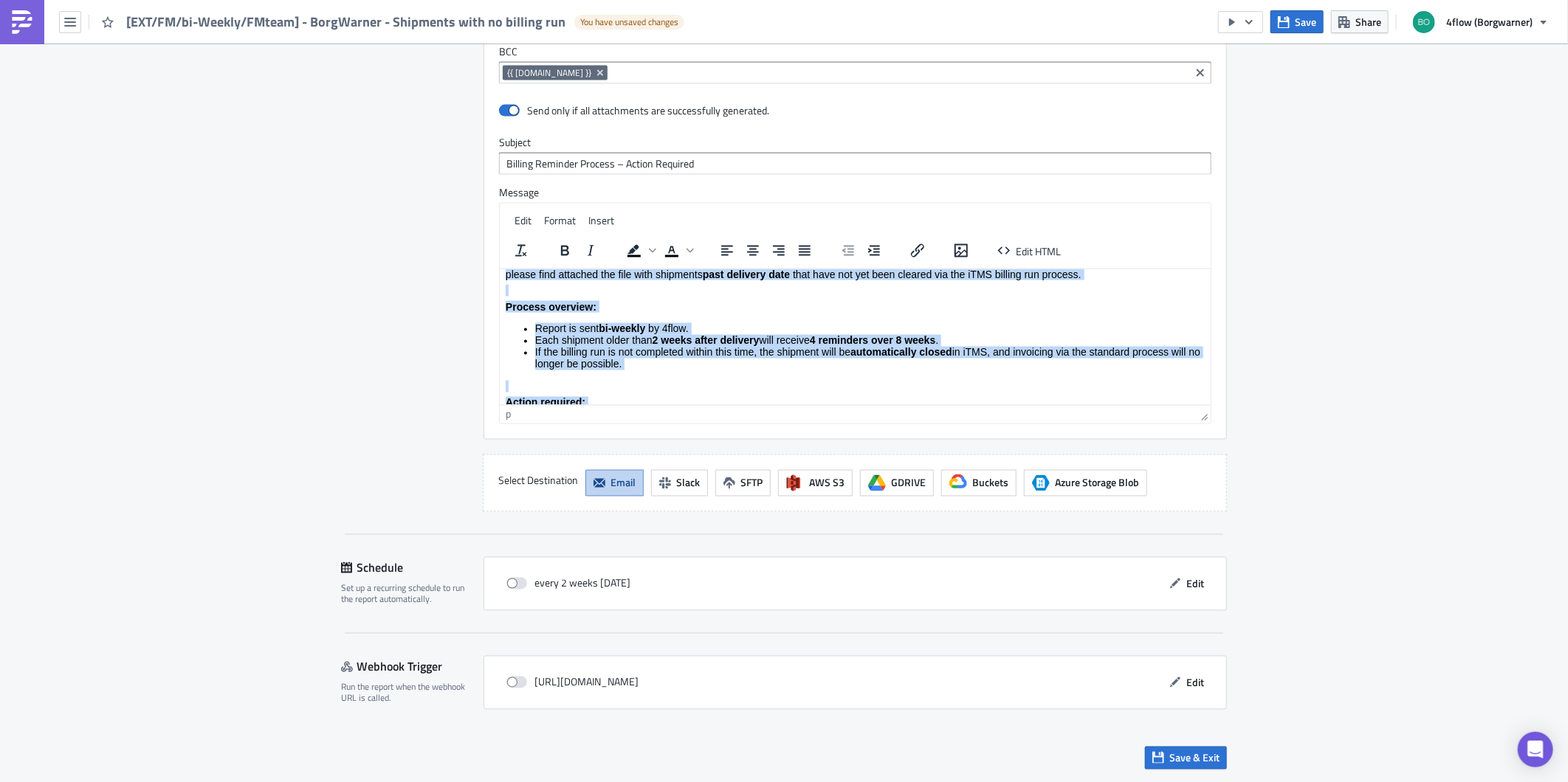
scroll to position [139, 0]
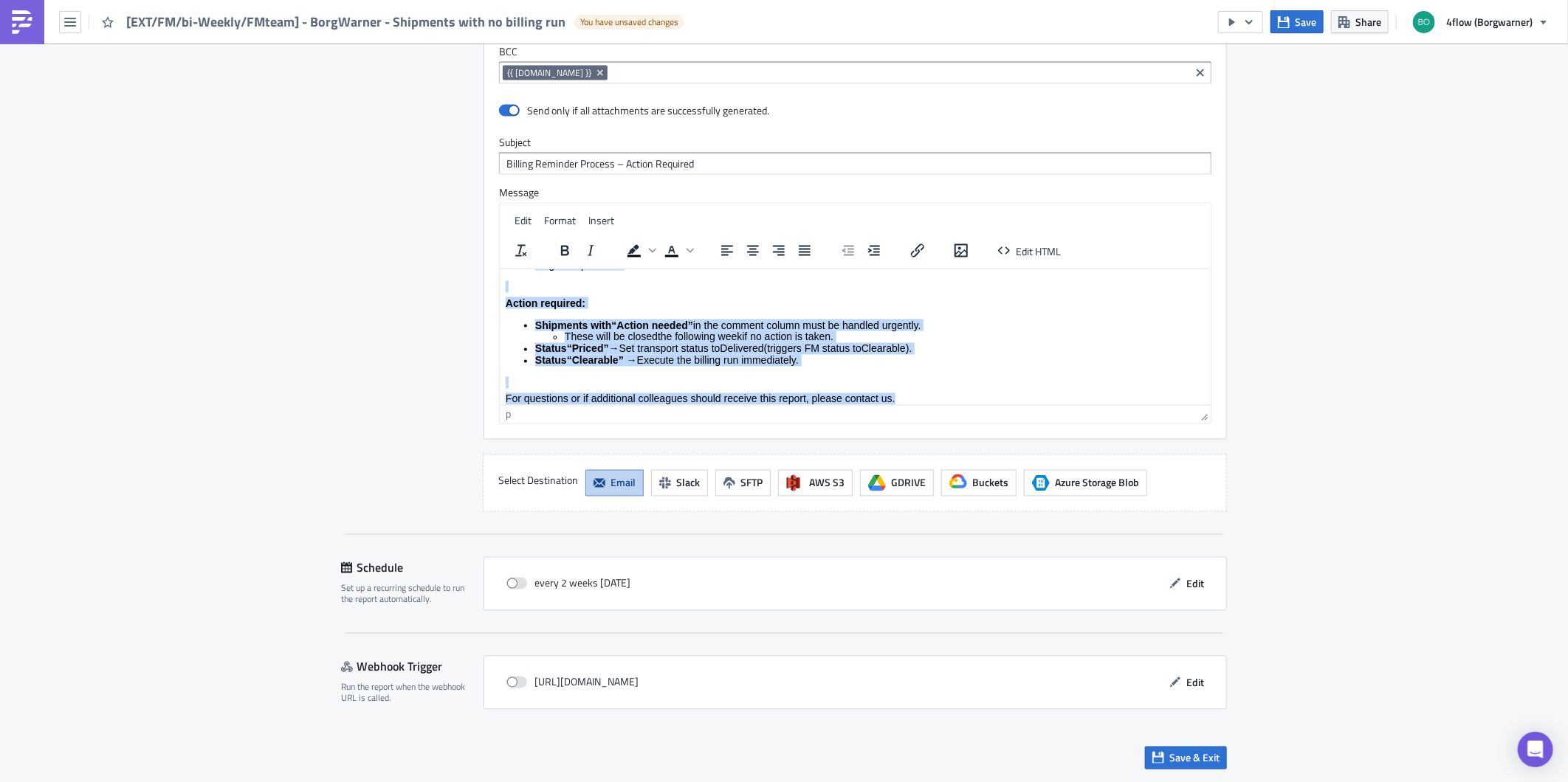
drag, startPoint x: 504, startPoint y: 283, endPoint x: 919, endPoint y: 396, distance: 430.1
click at [919, 396] on body "Dear Forwarder, please find attached the file with shipments past delivery date…" at bounding box center [855, 270] width 699 height 268
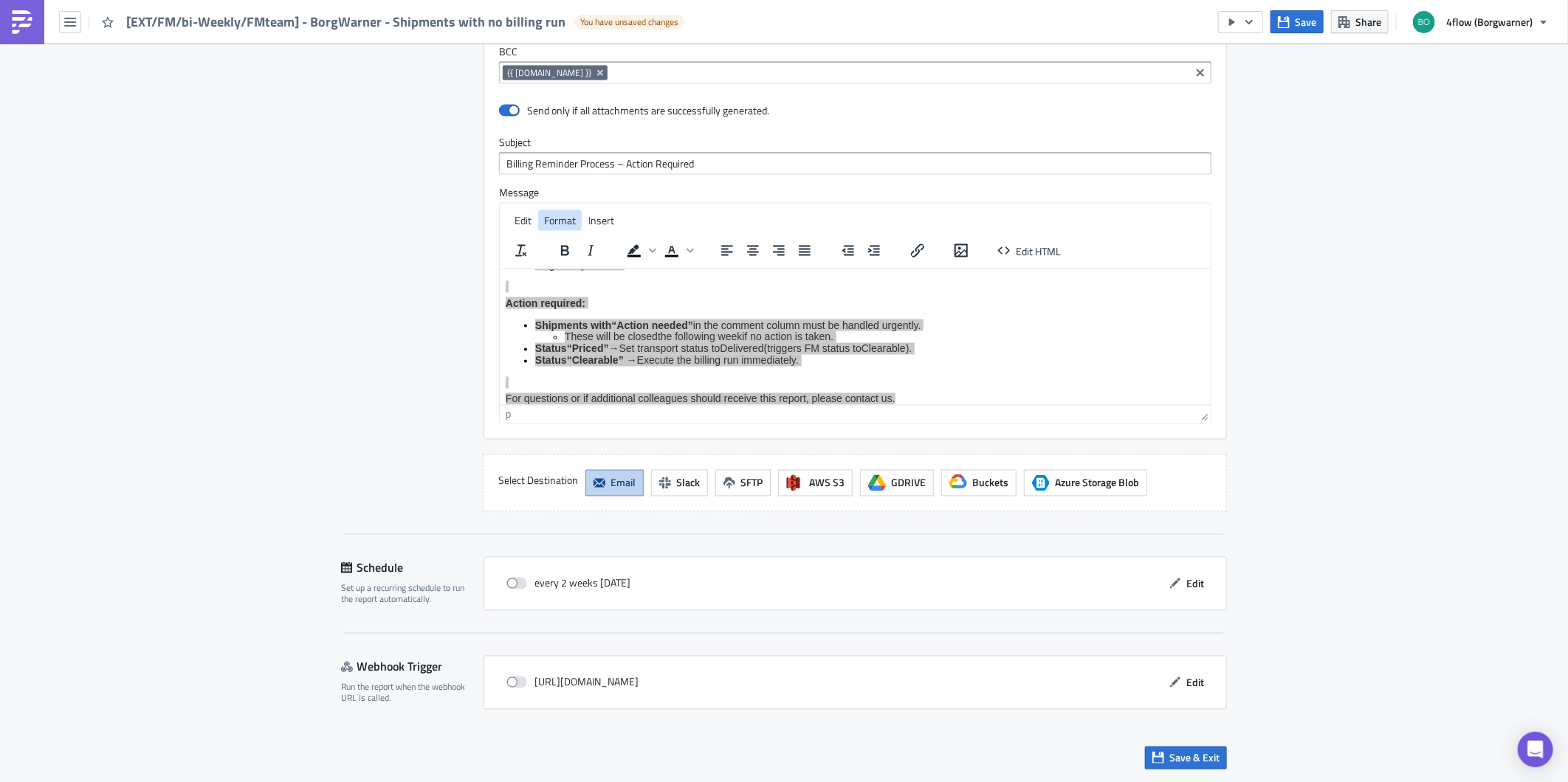
click at [555, 223] on span "Format" at bounding box center [560, 220] width 32 height 16
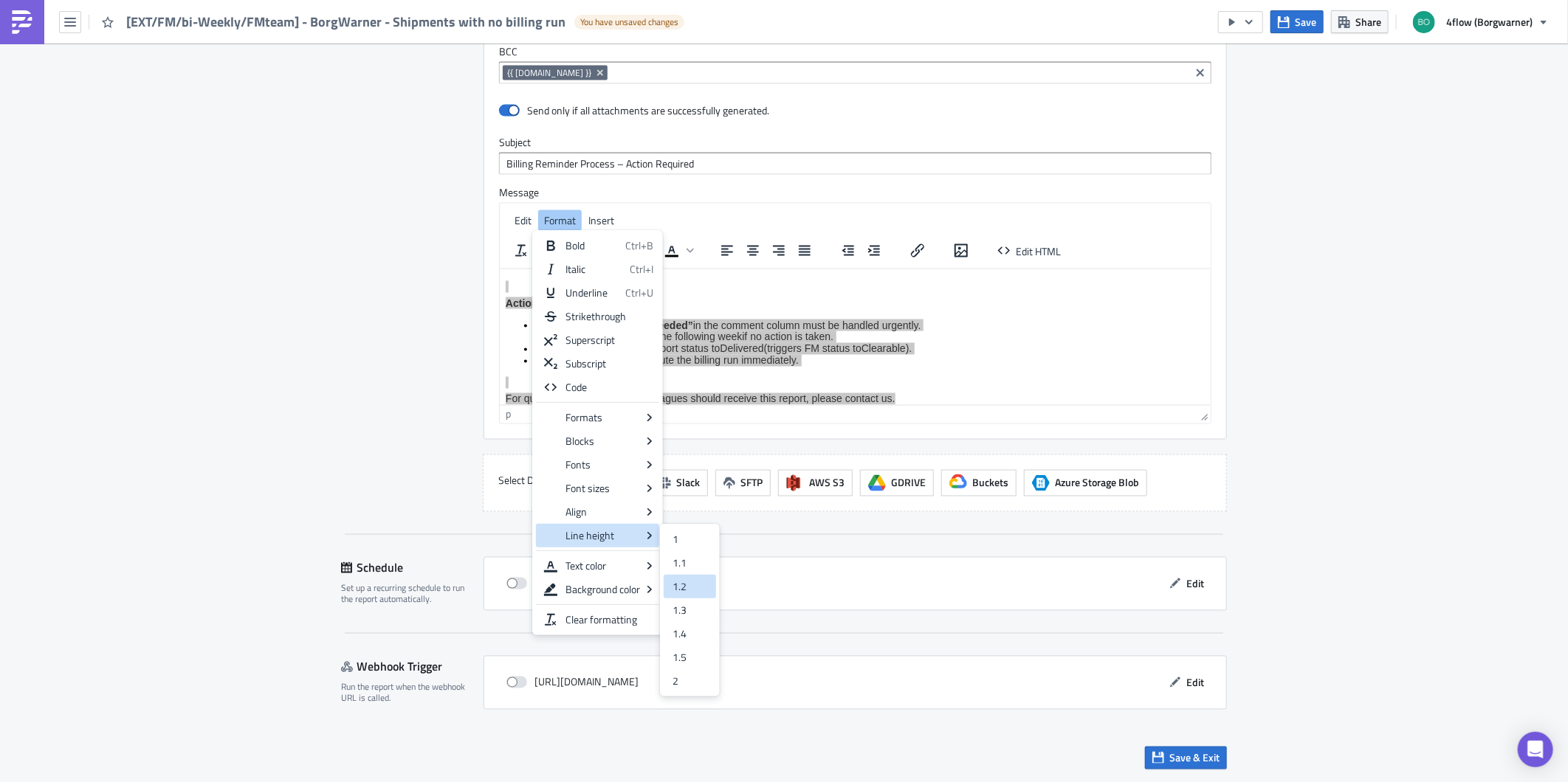
click at [681, 578] on div "1.2" at bounding box center [680, 587] width 14 height 18
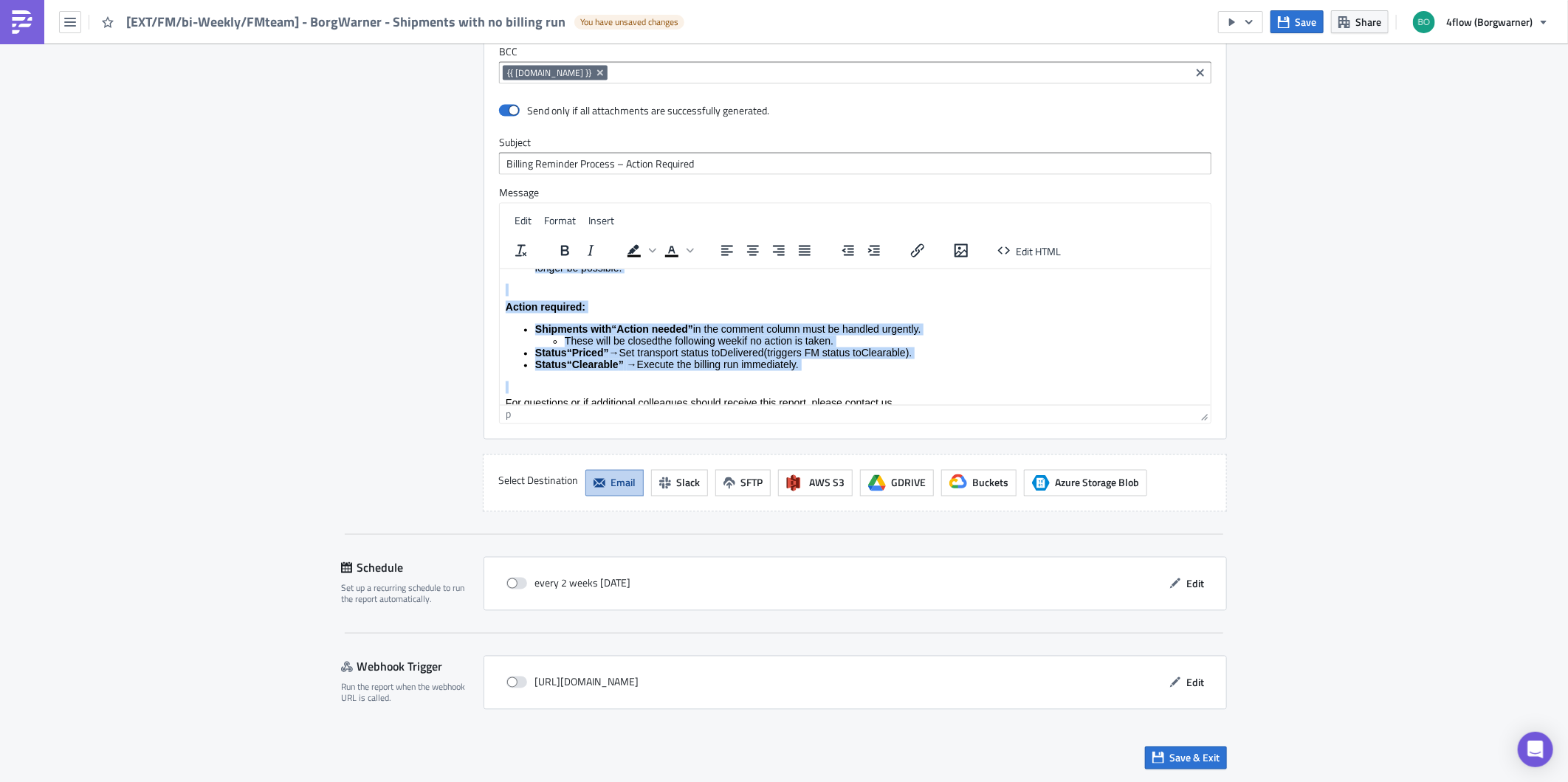
scroll to position [138, 0]
click at [698, 383] on p "Rich Text Area. Press ALT-0 for help." at bounding box center [855, 388] width 699 height 13
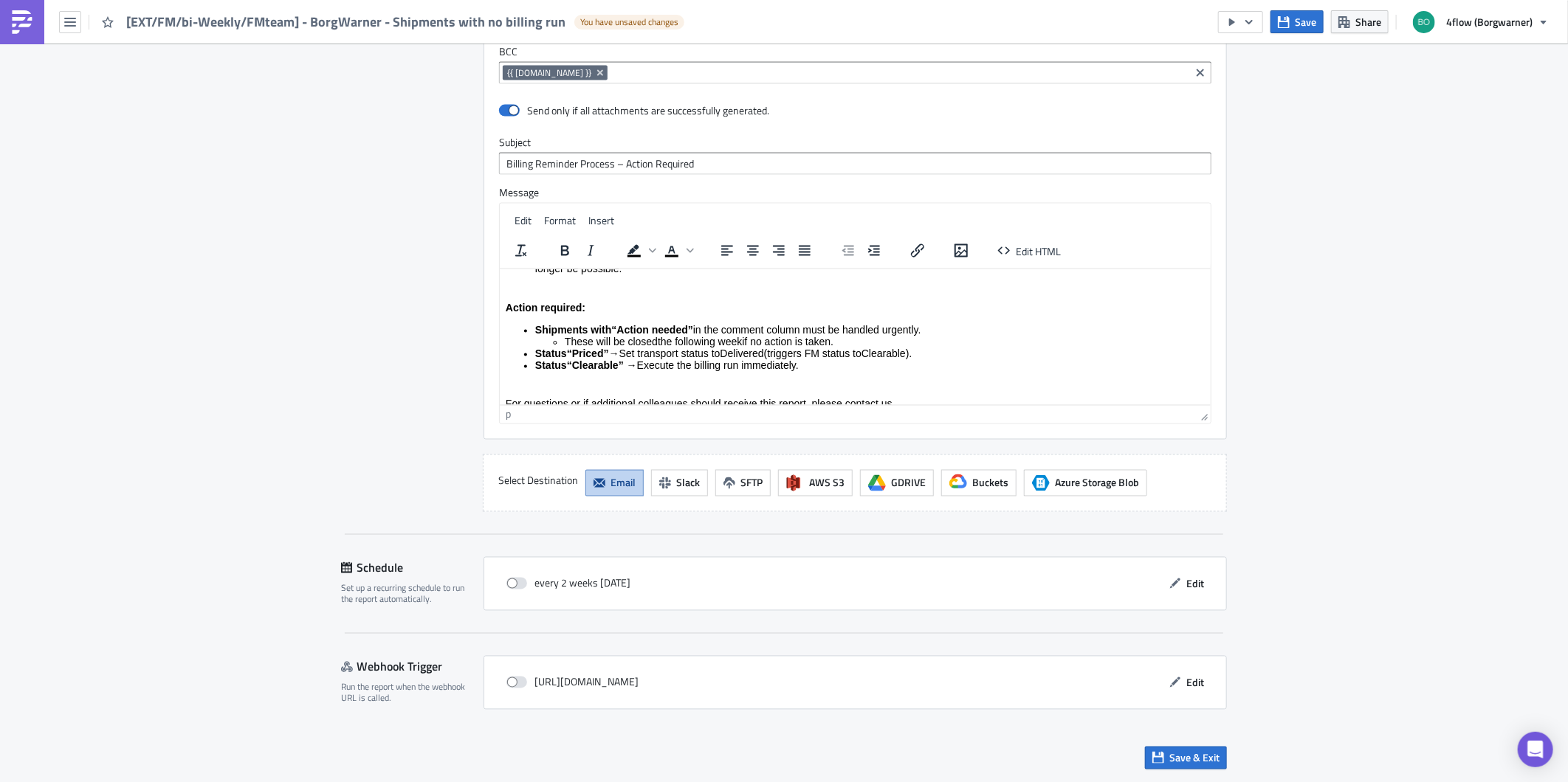
scroll to position [147, 0]
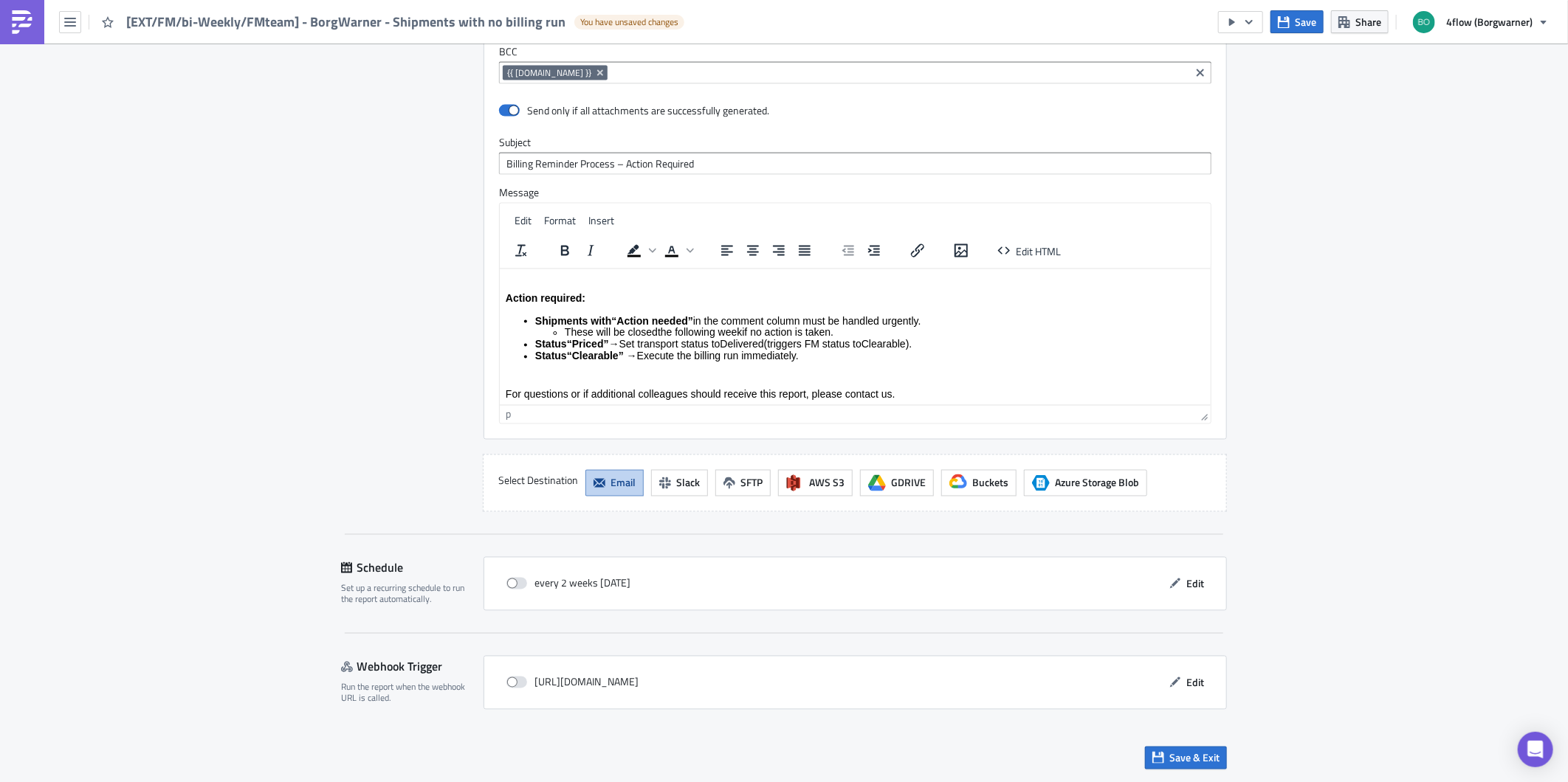
click at [912, 394] on p "For questions or if additional colleagues should receive this report, please co…" at bounding box center [855, 394] width 699 height 13
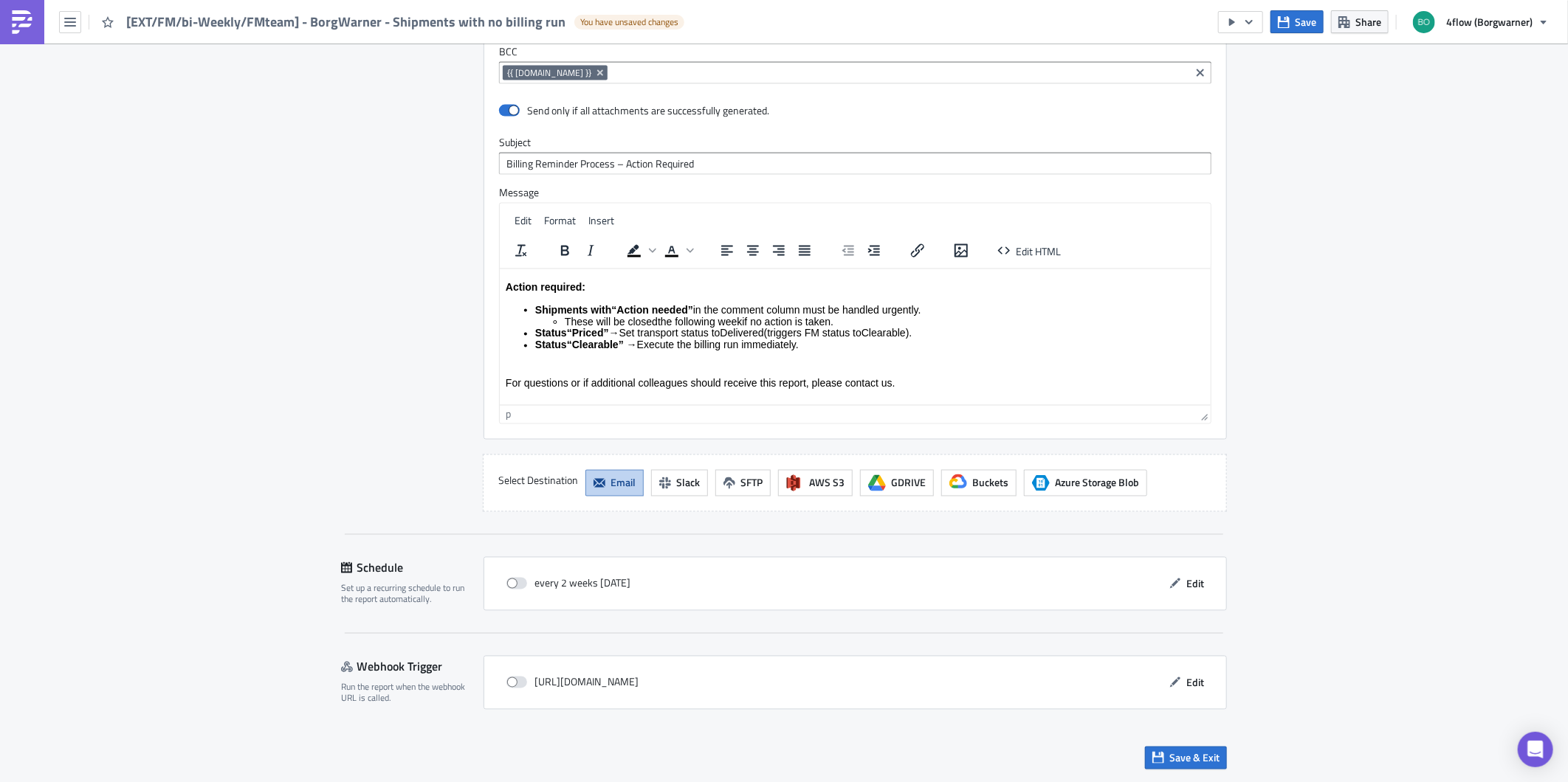
scroll to position [175, 0]
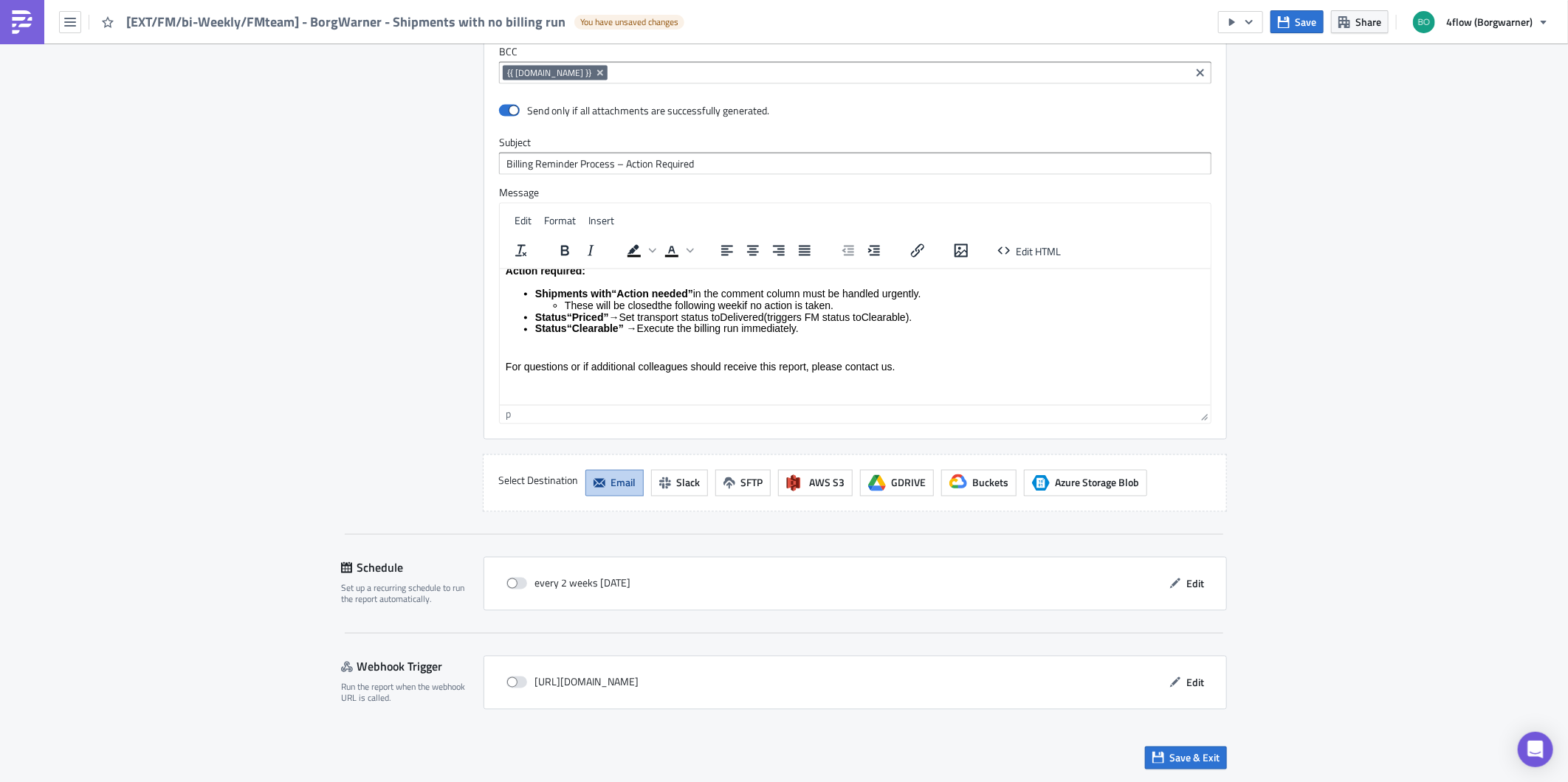
click at [517, 394] on p "Rich Text Area. Press ALT-0 for help." at bounding box center [855, 400] width 699 height 13
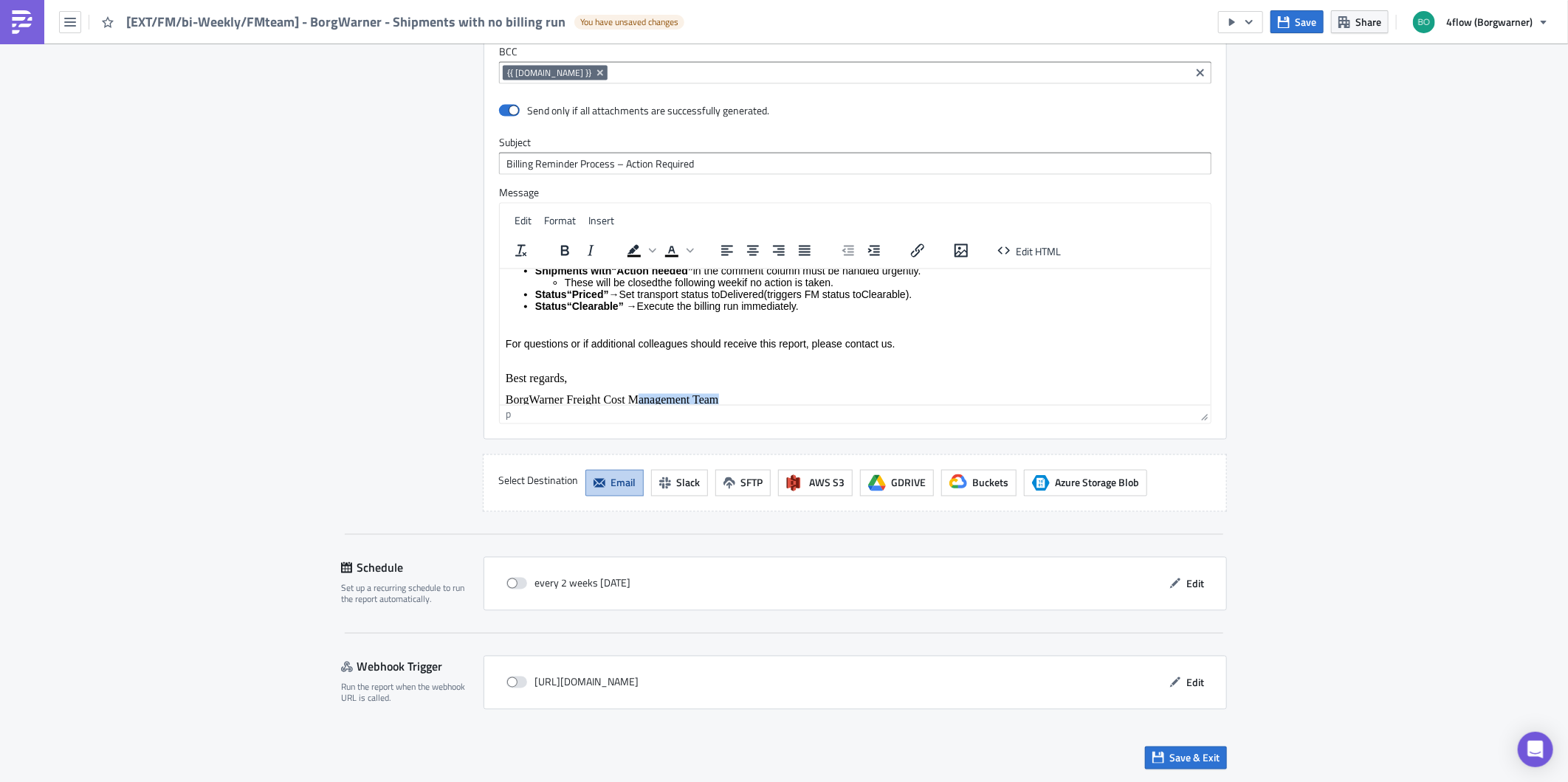
scroll to position [207, 0]
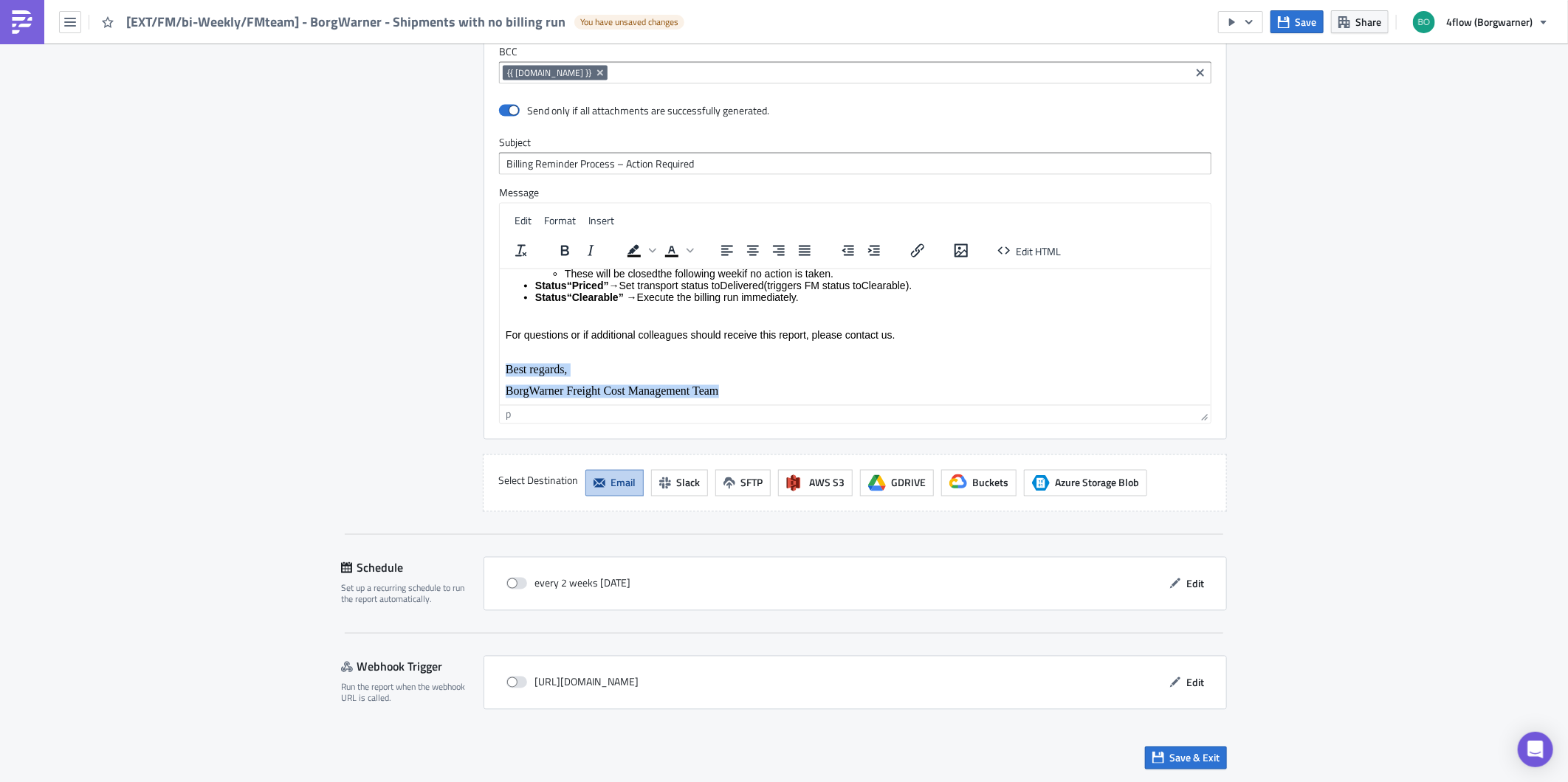
drag, startPoint x: 718, startPoint y: 397, endPoint x: 990, endPoint y: 632, distance: 359.5
click at [499, 365] on html "Dear Forwarder, please find attached the file with shipments past delivery date…" at bounding box center [855, 233] width 711 height 343
click at [512, 252] on icon "Clear formatting" at bounding box center [521, 251] width 18 height 18
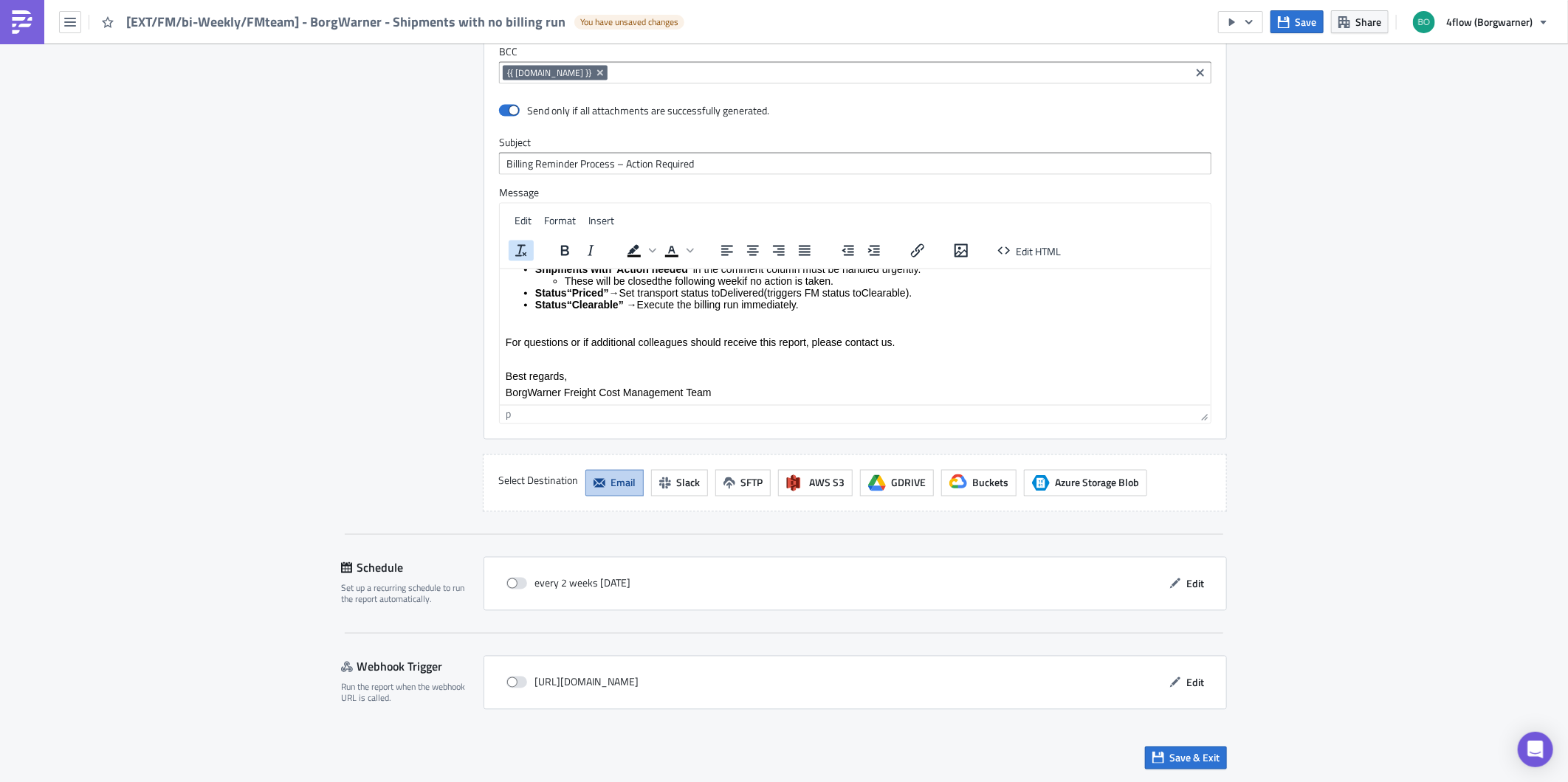
scroll to position [195, 0]
click at [664, 368] on body "Dear Forwarder, please find attached the file with shipments past delivery date…" at bounding box center [855, 240] width 699 height 323
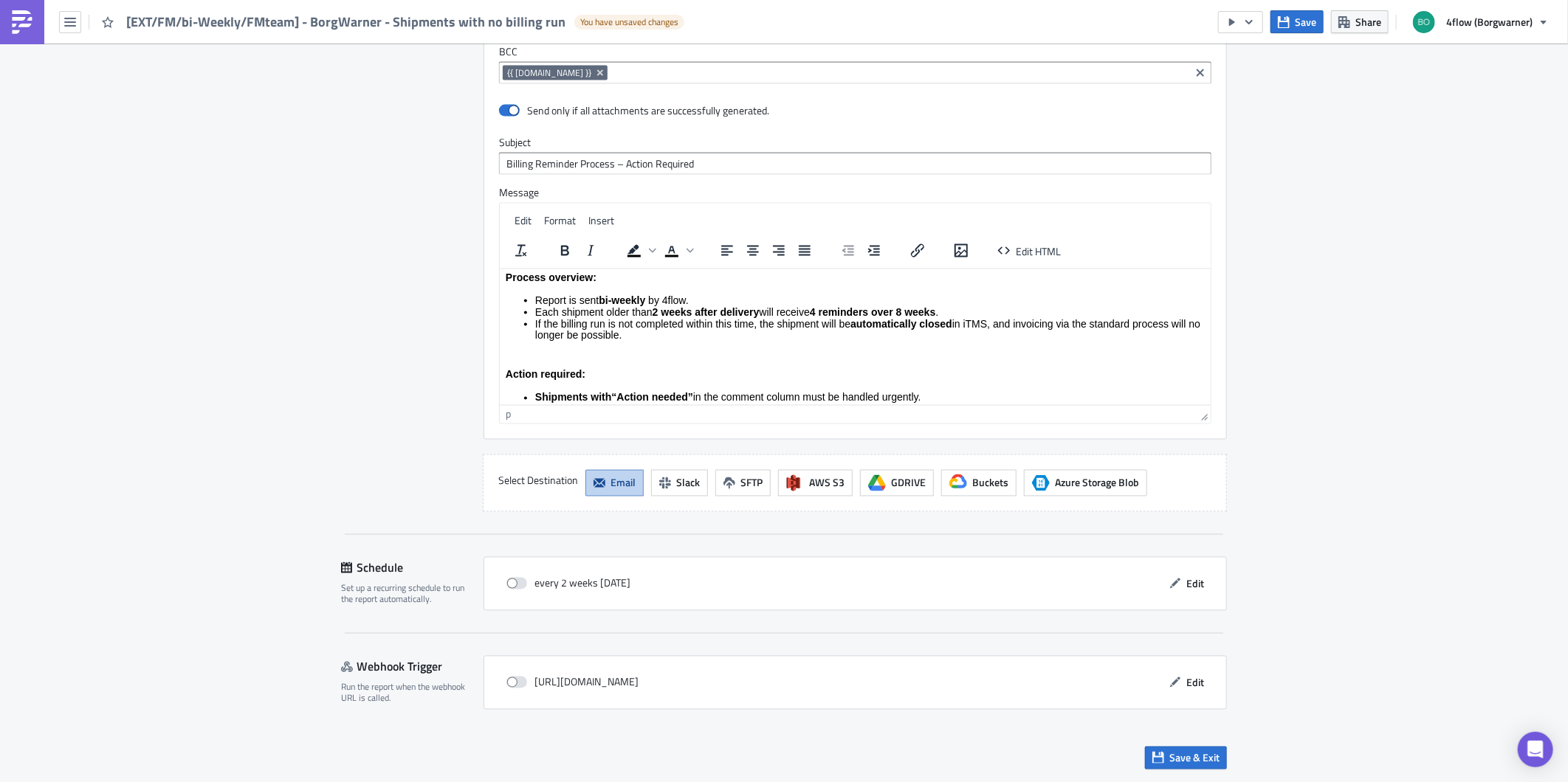
scroll to position [0, 0]
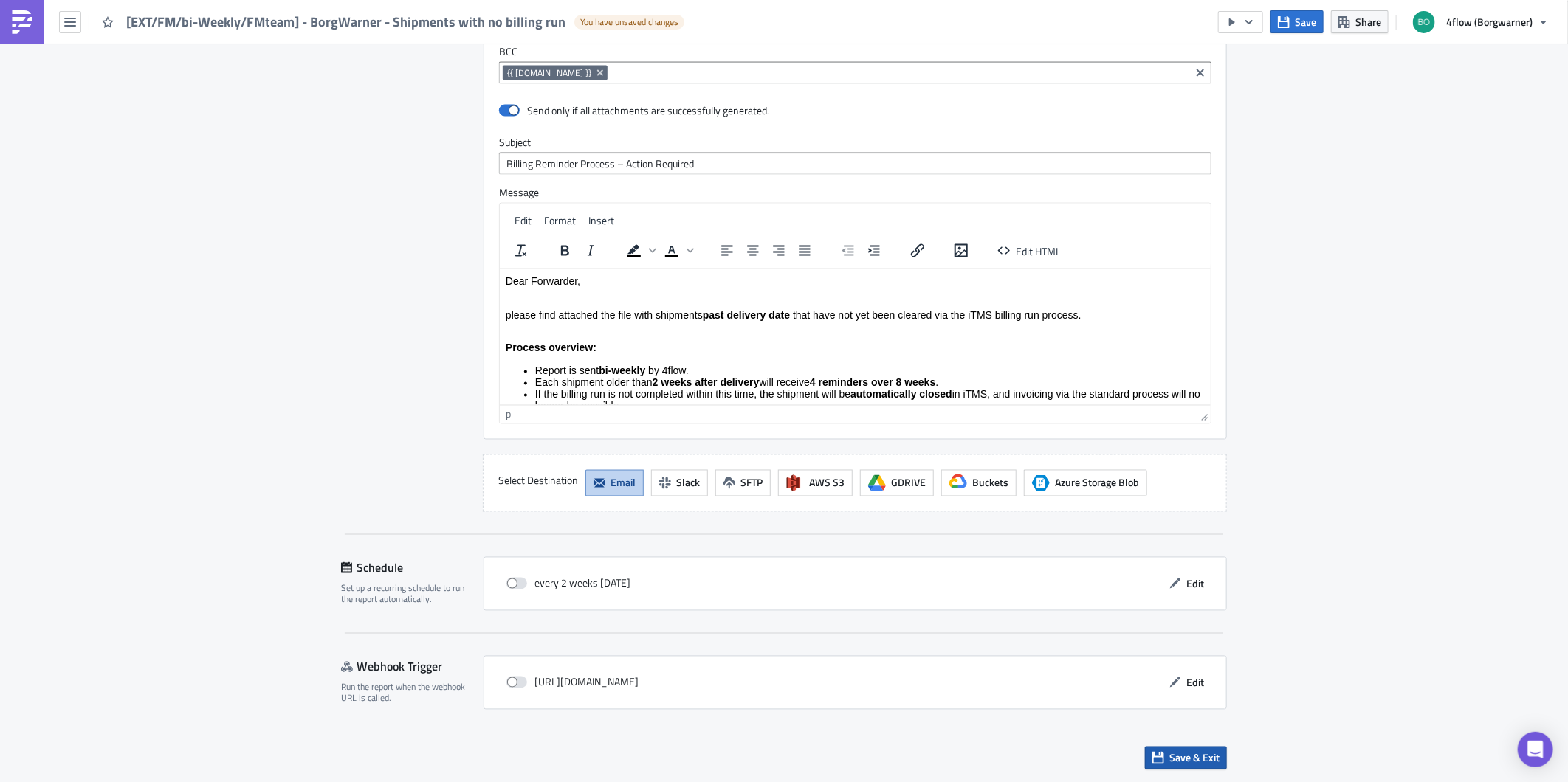
click at [1206, 768] on button "Save & Exit" at bounding box center [1185, 758] width 82 height 23
